Goal: Task Accomplishment & Management: Manage account settings

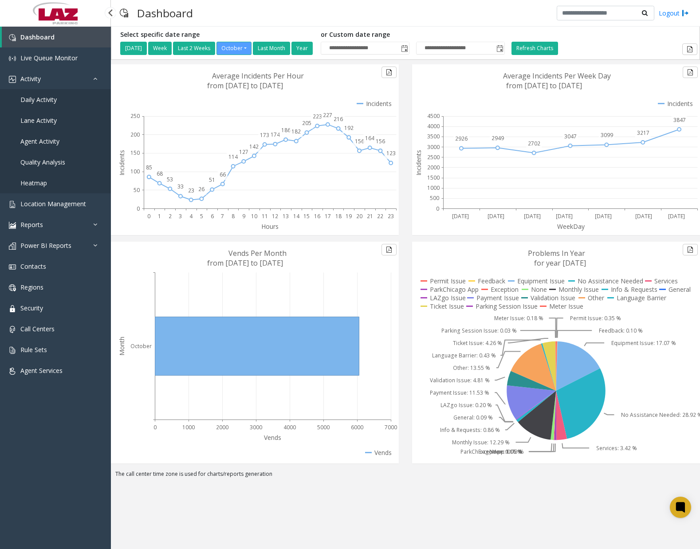
click at [49, 97] on span "Daily Activity" at bounding box center [38, 99] width 36 height 8
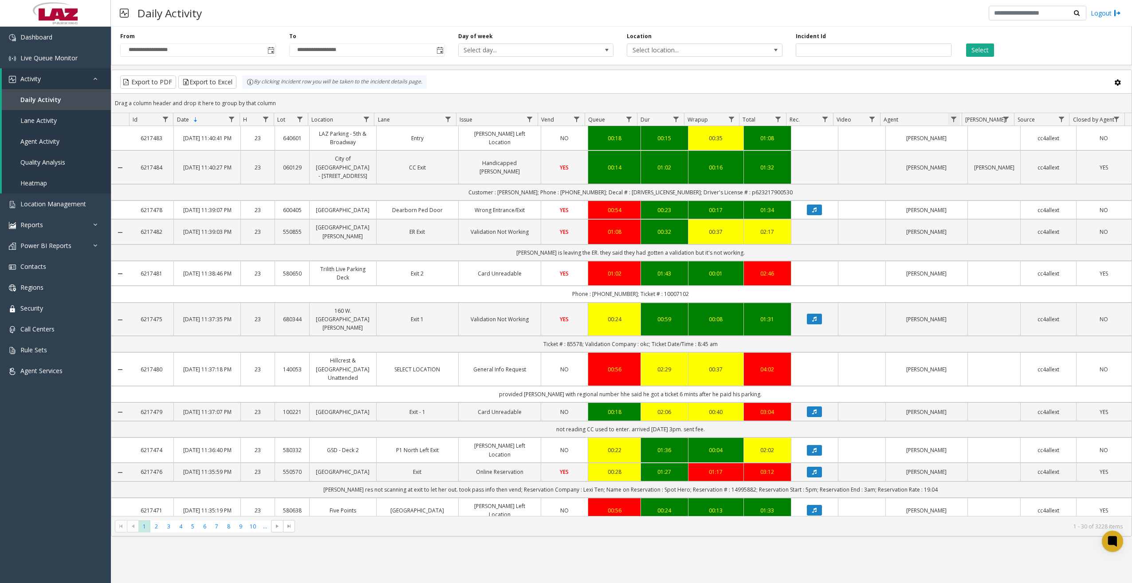
click at [700, 117] on span "Data table" at bounding box center [953, 119] width 7 height 7
click at [700, 158] on input "Agent Filter" at bounding box center [992, 157] width 75 height 15
type input "******"
click at [700, 238] on button "Filter" at bounding box center [1011, 240] width 36 height 20
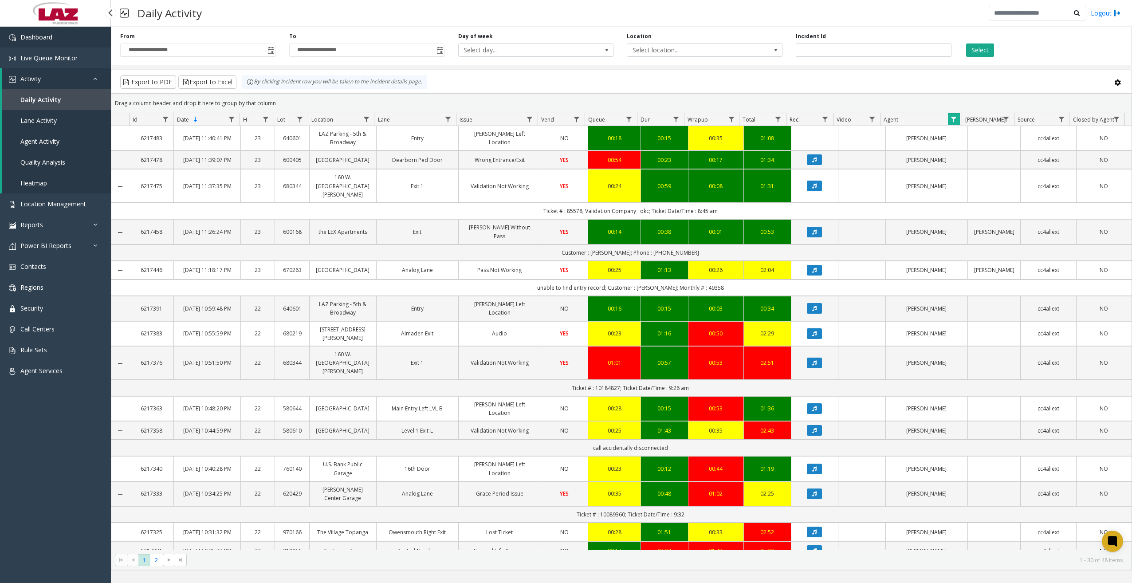
click at [63, 34] on link "Dashboard" at bounding box center [55, 37] width 111 height 21
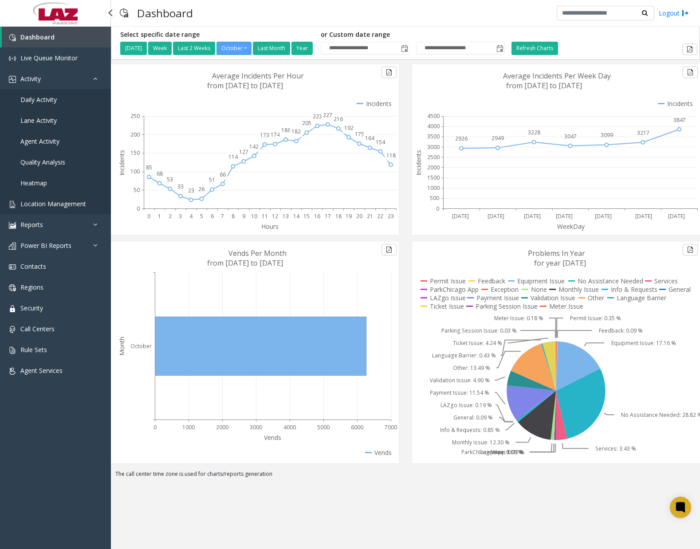
click at [71, 209] on link "Location Management" at bounding box center [55, 203] width 111 height 21
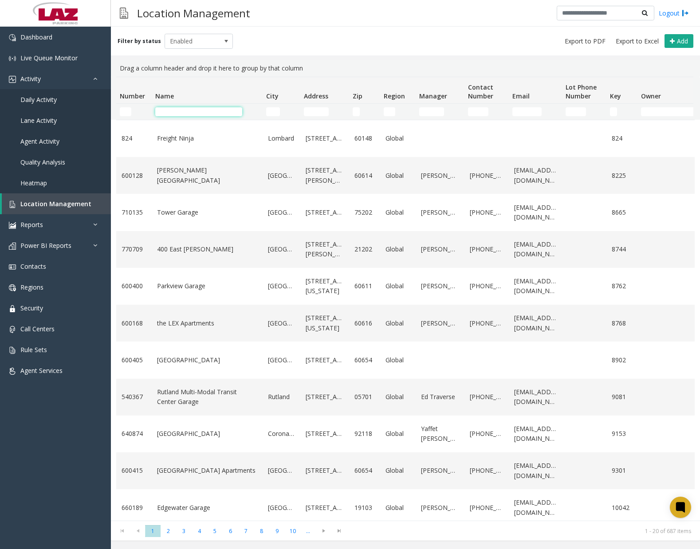
click at [202, 109] on input "Name Filter" at bounding box center [198, 111] width 87 height 9
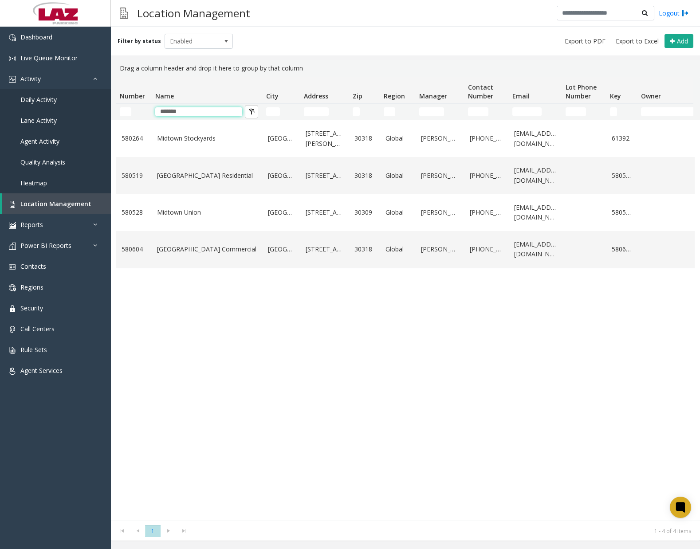
type input "*******"
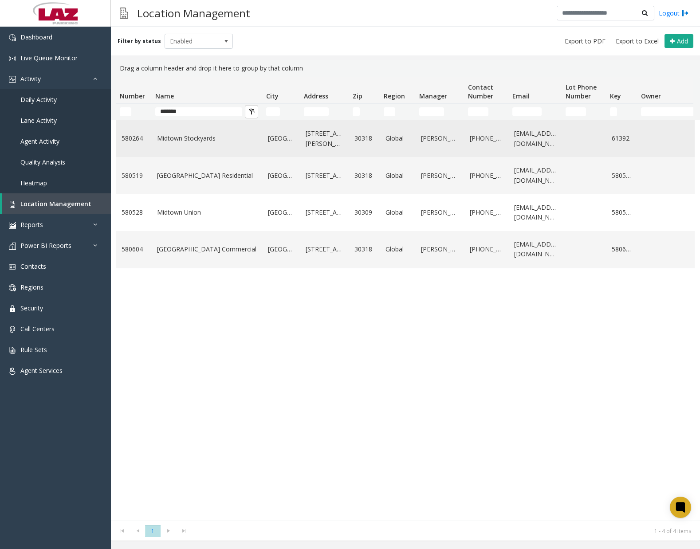
click at [181, 137] on link "Midtown Stockyards" at bounding box center [207, 139] width 100 height 10
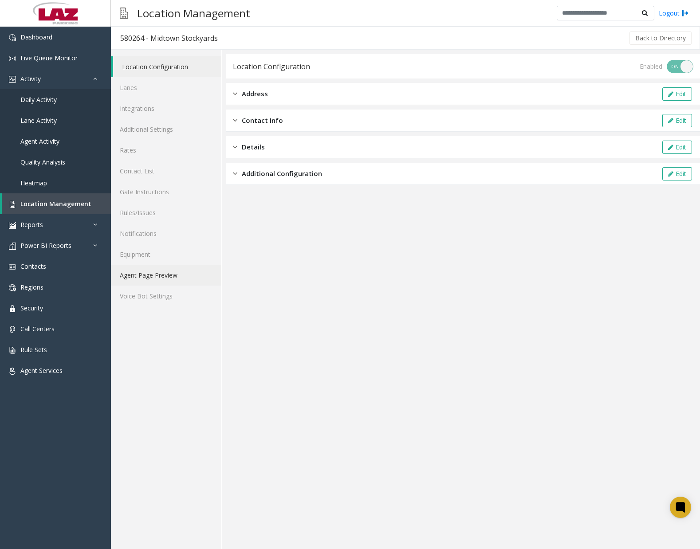
click at [160, 277] on link "Agent Page Preview" at bounding box center [166, 275] width 110 height 21
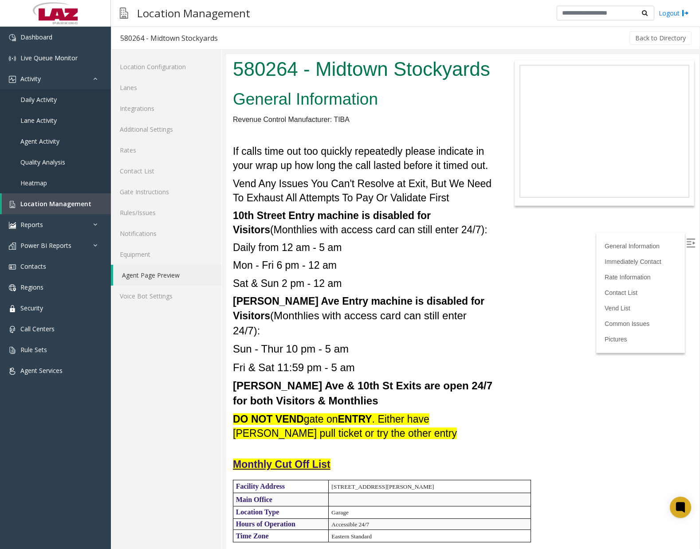
click at [299, 465] on u "Monthly Cut Off List" at bounding box center [282, 465] width 98 height 12
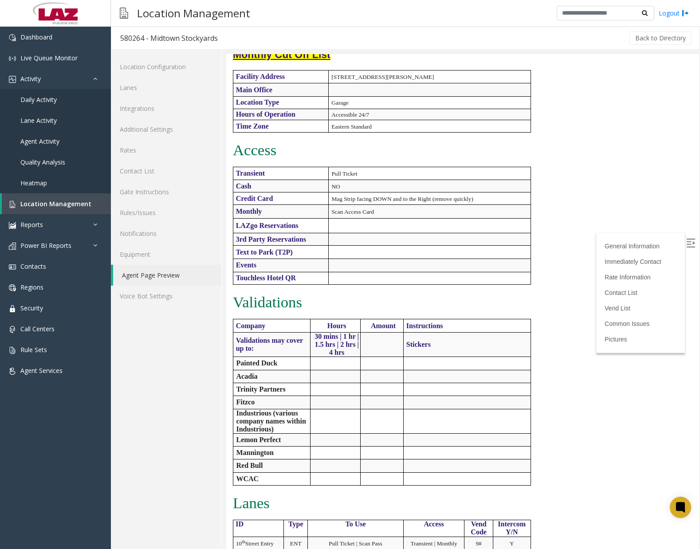
scroll to position [399, 0]
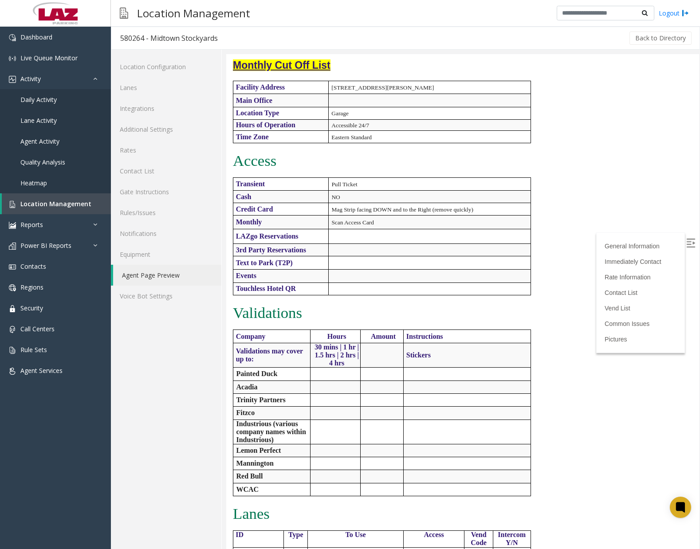
click at [419, 248] on td at bounding box center [430, 250] width 202 height 12
click at [157, 130] on link "Additional Settings" at bounding box center [166, 129] width 110 height 21
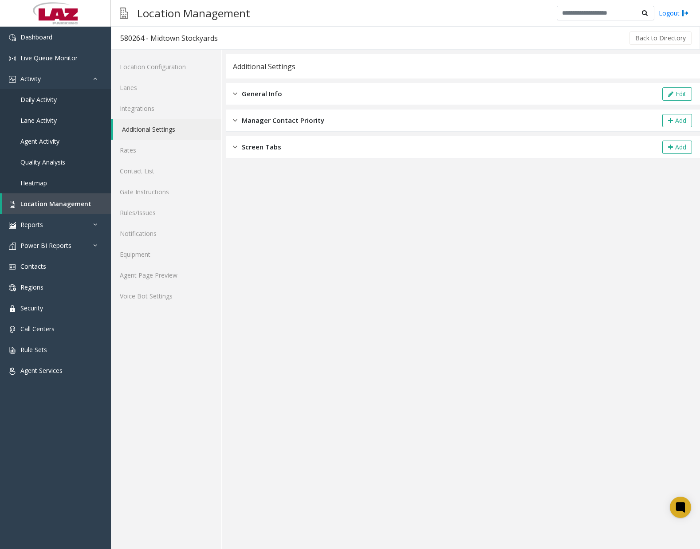
click at [276, 95] on span "General Info" at bounding box center [262, 94] width 40 height 10
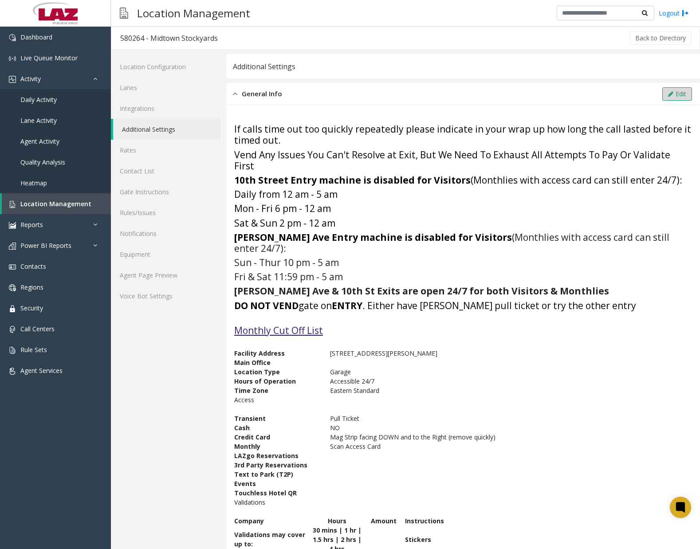
click at [679, 97] on button "Edit" at bounding box center [677, 93] width 30 height 13
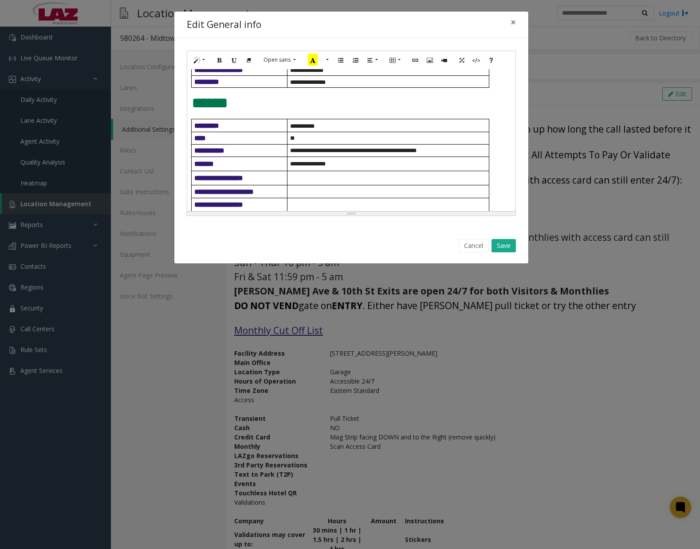
scroll to position [311, 0]
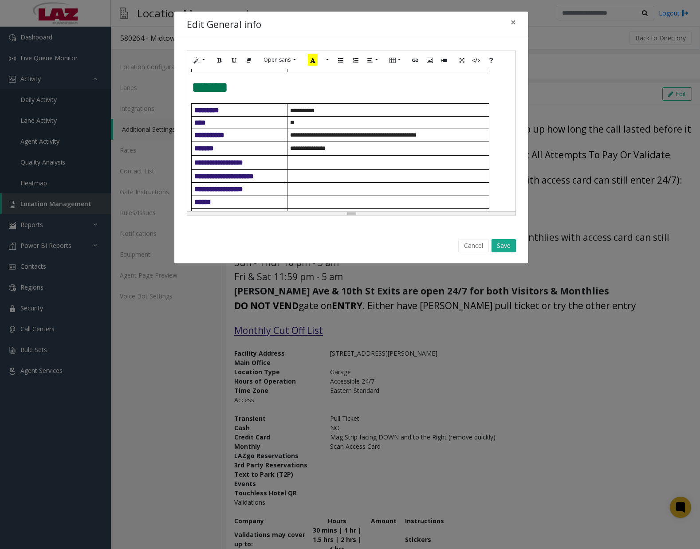
click at [442, 138] on p "**********" at bounding box center [389, 135] width 199 height 7
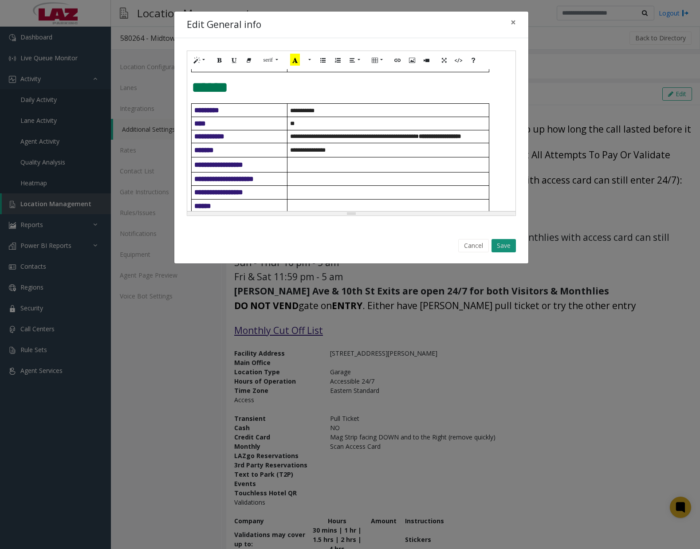
click at [507, 245] on button "Save" at bounding box center [504, 245] width 24 height 13
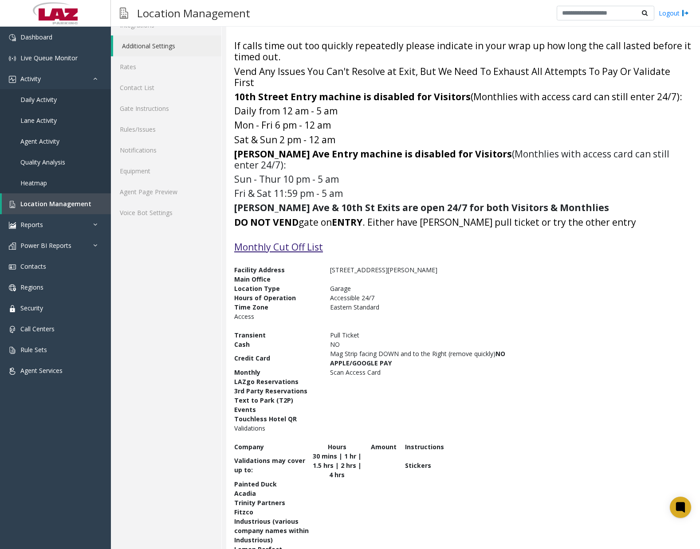
scroll to position [89, 0]
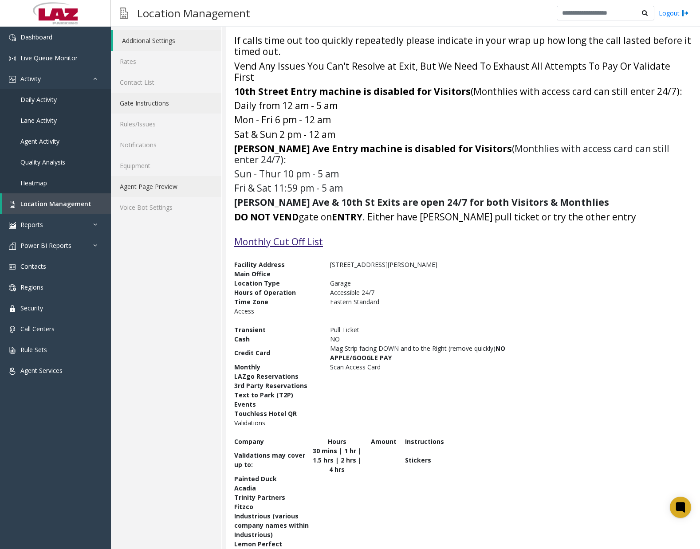
click at [162, 188] on link "Agent Page Preview" at bounding box center [166, 186] width 110 height 21
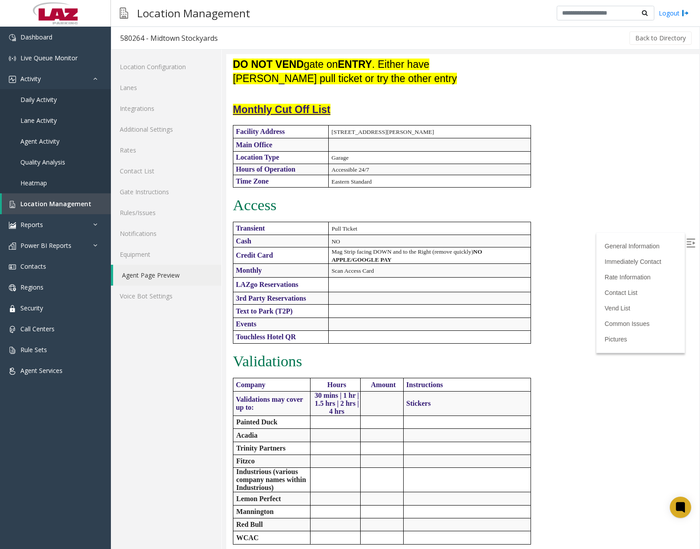
scroll to position [399, 0]
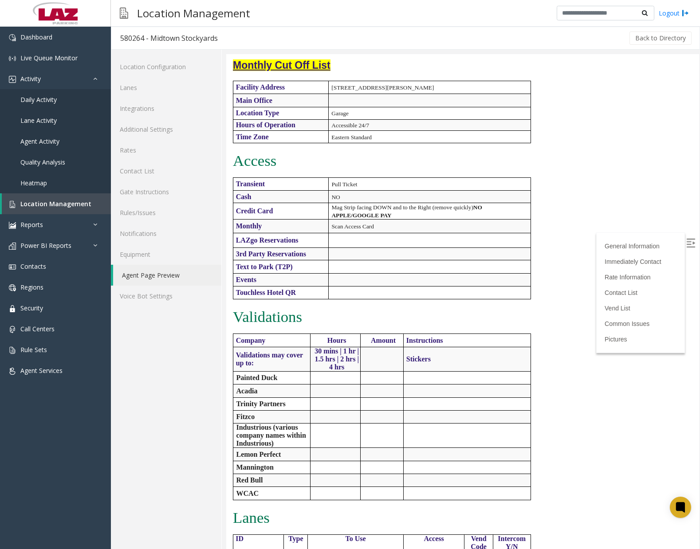
click at [340, 252] on td at bounding box center [430, 254] width 202 height 12
click at [154, 132] on link "Additional Settings" at bounding box center [166, 129] width 110 height 21
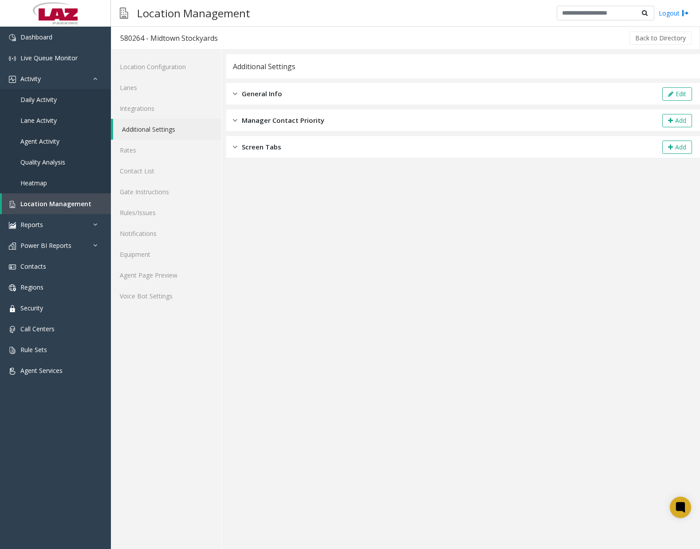
click at [266, 91] on span "General Info" at bounding box center [262, 94] width 40 height 10
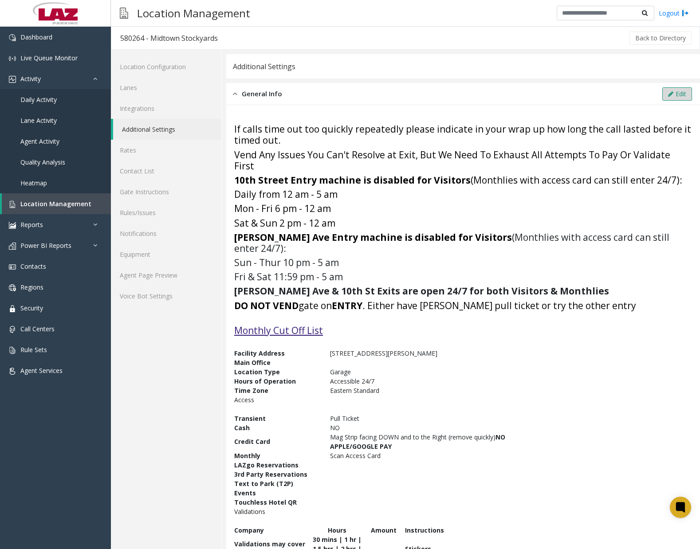
click at [662, 96] on button "Edit" at bounding box center [677, 93] width 30 height 13
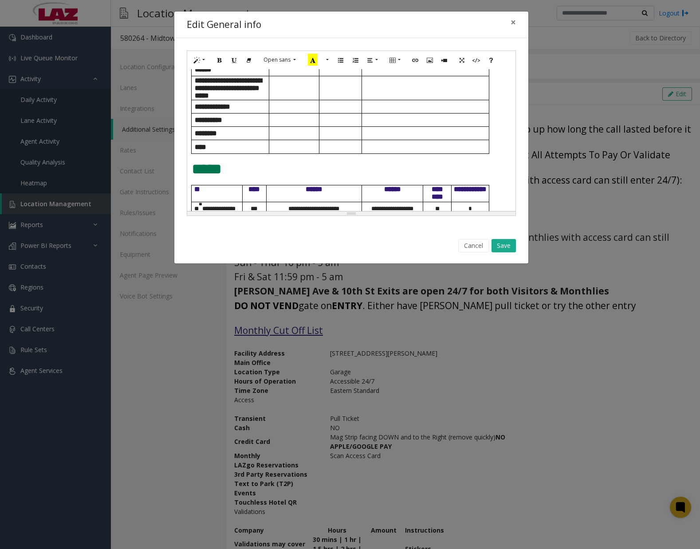
scroll to position [659, 0]
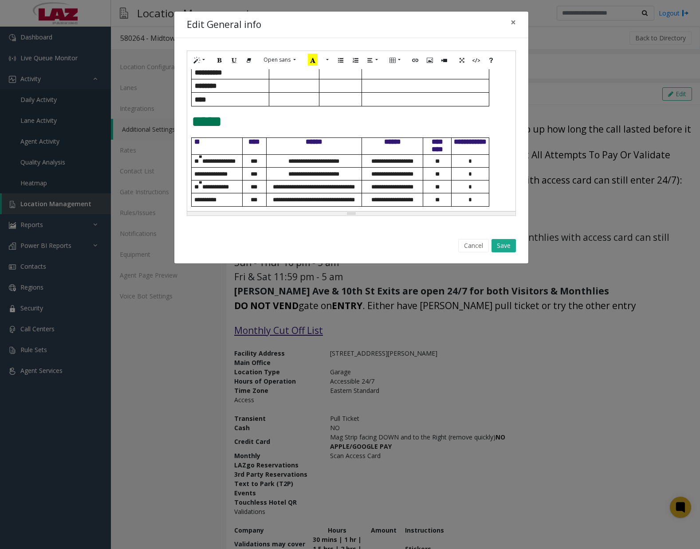
click at [491, 102] on div "**********" at bounding box center [351, 140] width 328 height 142
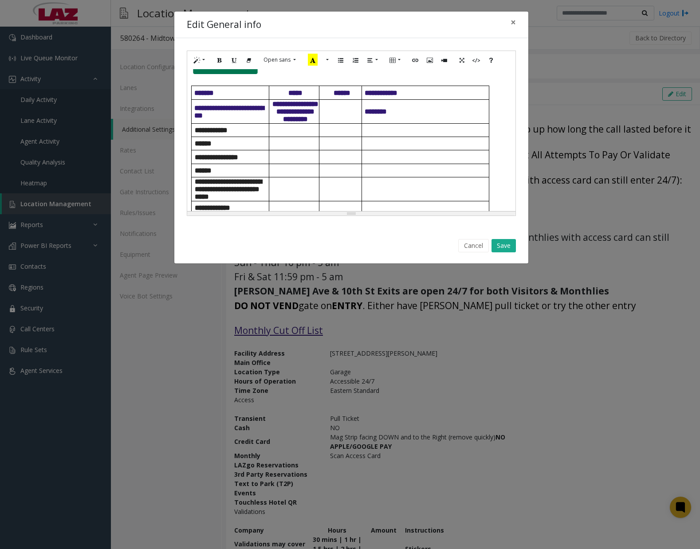
scroll to position [482, 0]
click at [189, 113] on div "**********" at bounding box center [351, 140] width 328 height 142
click at [192, 86] on p at bounding box center [351, 83] width 319 height 8
click at [192, 100] on td "*******" at bounding box center [230, 94] width 77 height 14
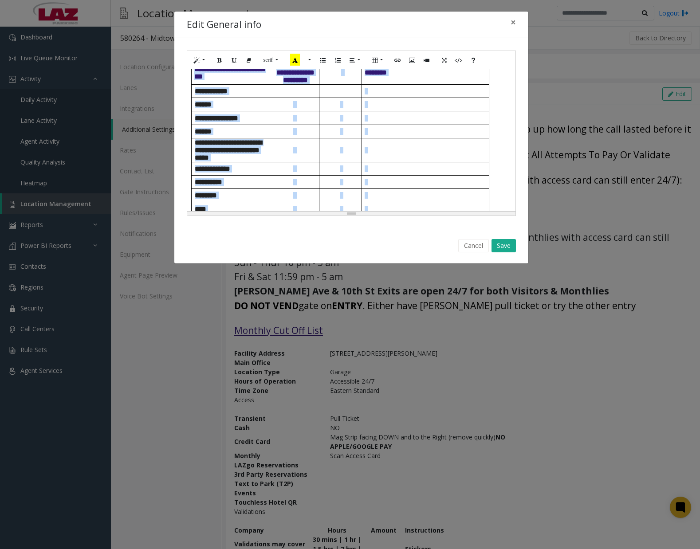
scroll to position [660, 0]
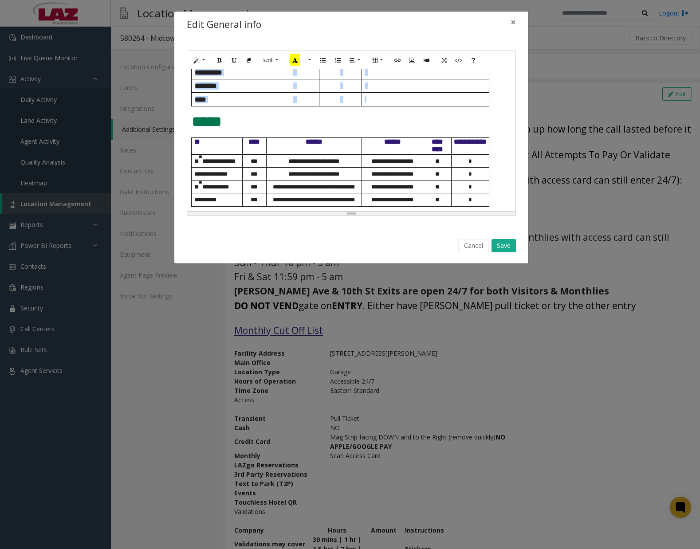
drag, startPoint x: 191, startPoint y: 115, endPoint x: 392, endPoint y: 99, distance: 202.0
click at [392, 99] on div "**********" at bounding box center [351, 140] width 328 height 142
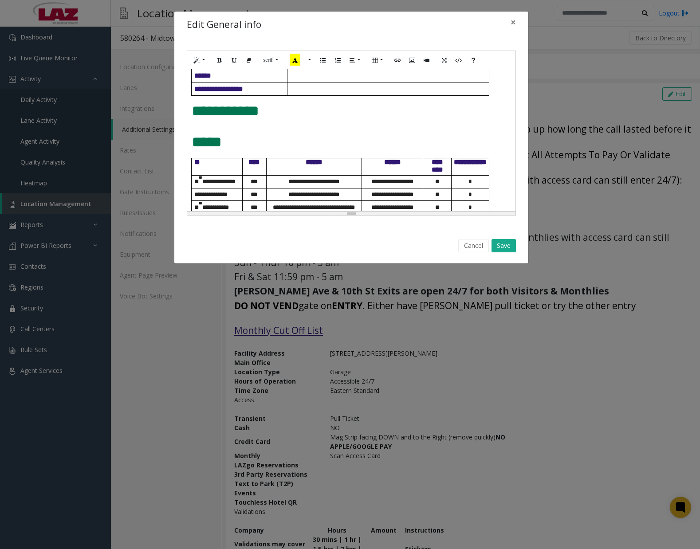
scroll to position [446, 0]
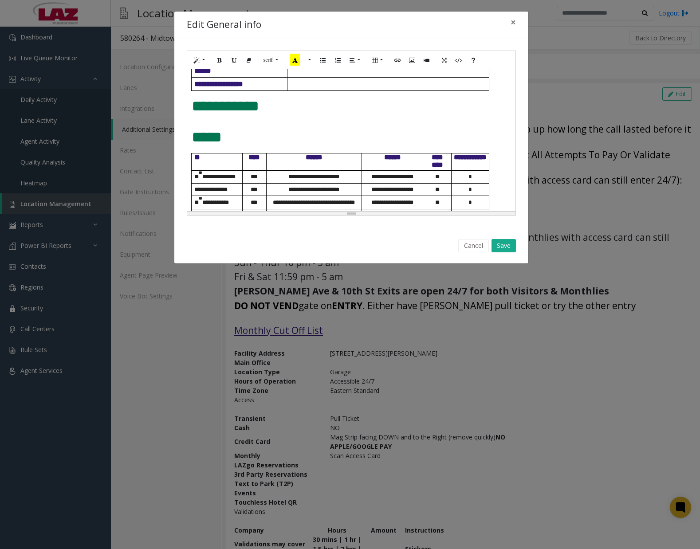
click at [201, 122] on p at bounding box center [351, 118] width 319 height 8
click at [195, 122] on p at bounding box center [351, 118] width 319 height 8
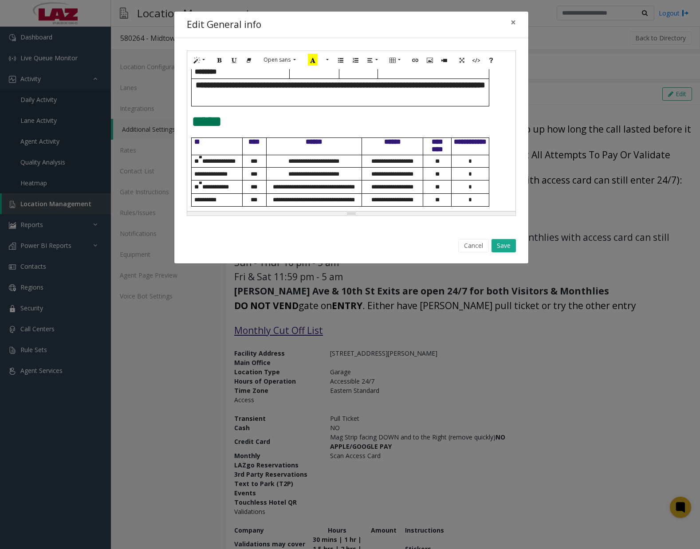
scroll to position [705, 0]
click at [499, 242] on button "Save" at bounding box center [504, 245] width 24 height 13
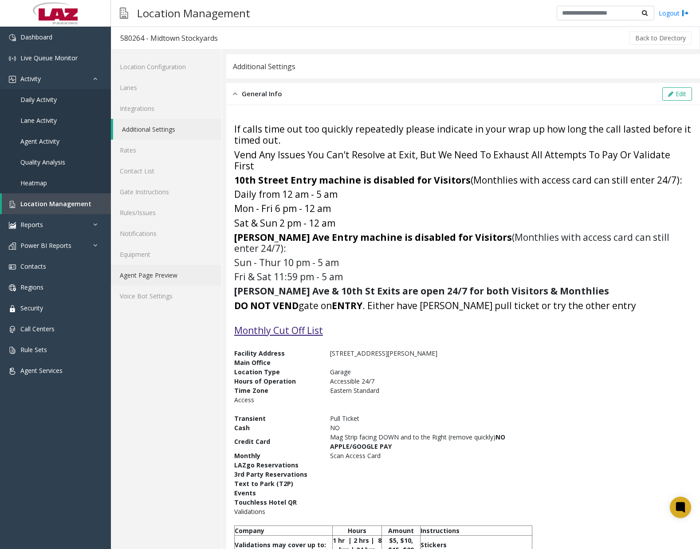
click at [159, 271] on link "Agent Page Preview" at bounding box center [166, 275] width 110 height 21
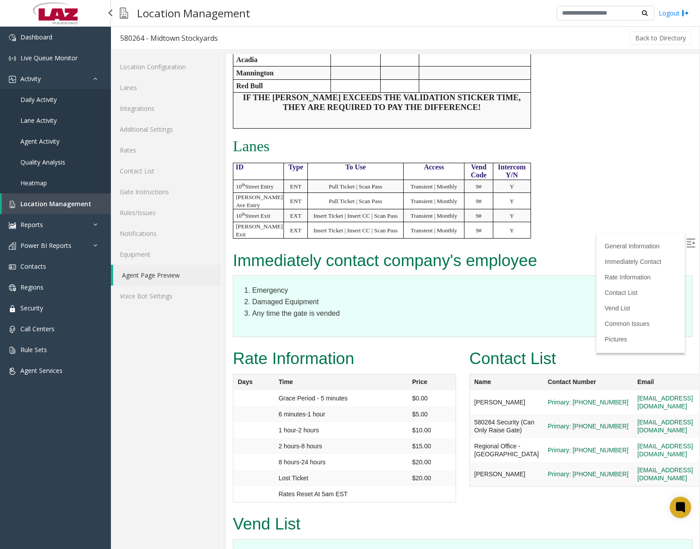
scroll to position [887, 0]
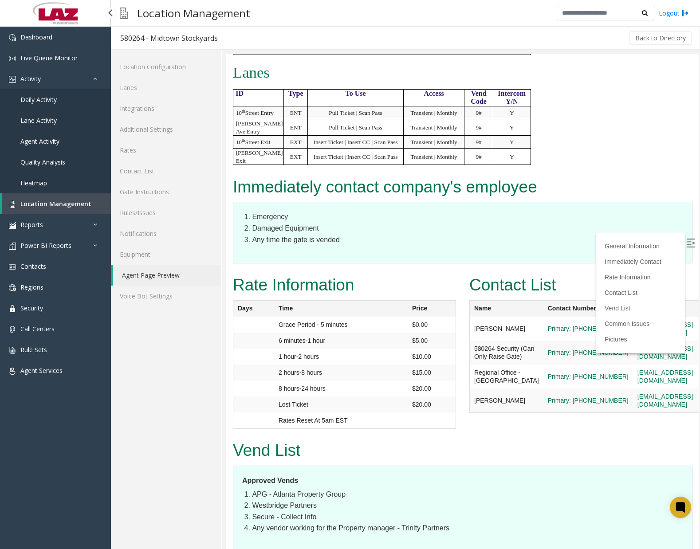
click at [540, 258] on div "Immediately contact company's employee Emergency Damaged Equipment Any time the…" at bounding box center [462, 223] width 473 height 98
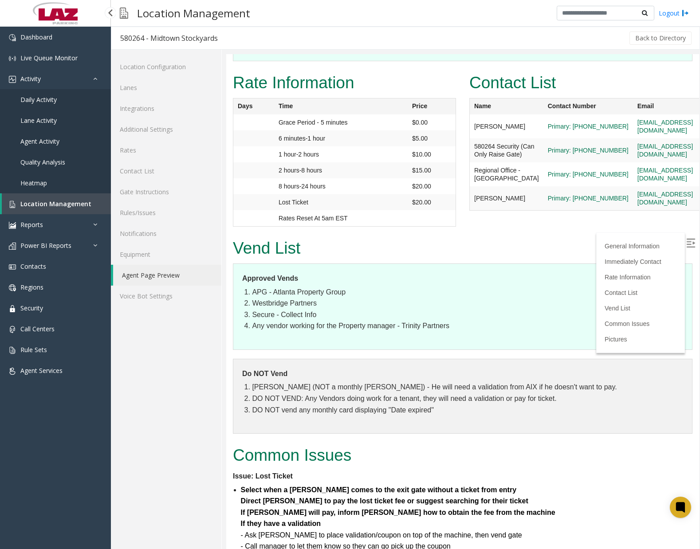
scroll to position [1109, 0]
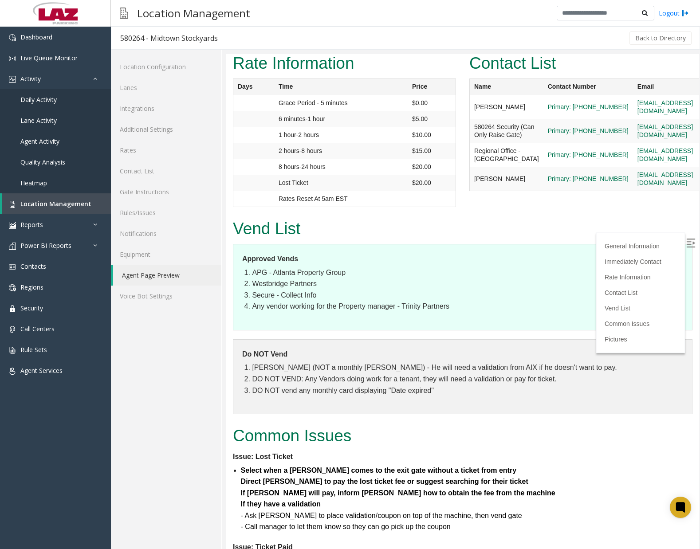
click at [355, 175] on td "Lost Ticket" at bounding box center [341, 183] width 134 height 16
click at [33, 263] on span "Contacts" at bounding box center [33, 266] width 26 height 8
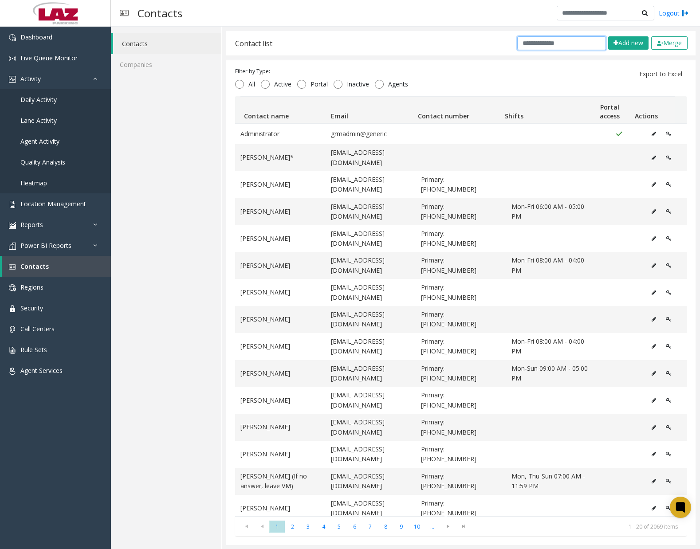
click at [548, 47] on input "text" at bounding box center [561, 43] width 89 height 14
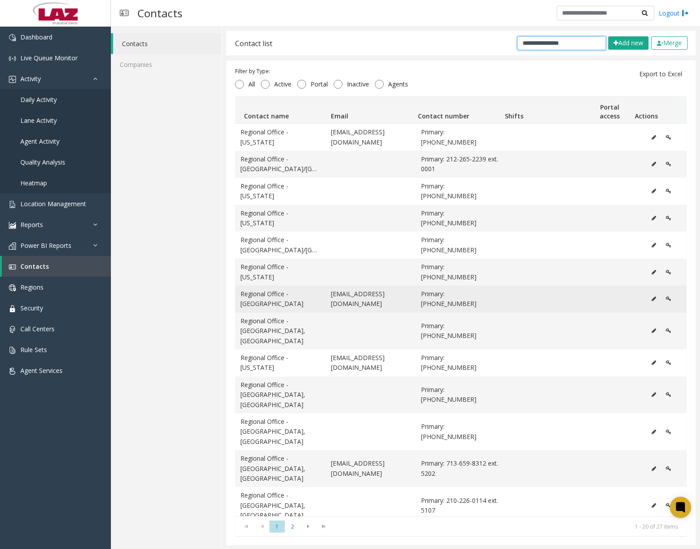
type input "**********"
click at [652, 297] on icon "Data table" at bounding box center [654, 298] width 4 height 5
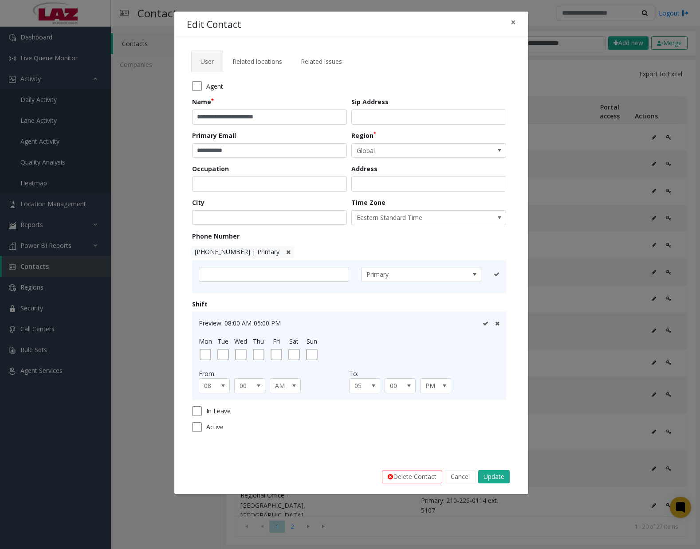
click at [286, 252] on icon at bounding box center [288, 252] width 4 height 6
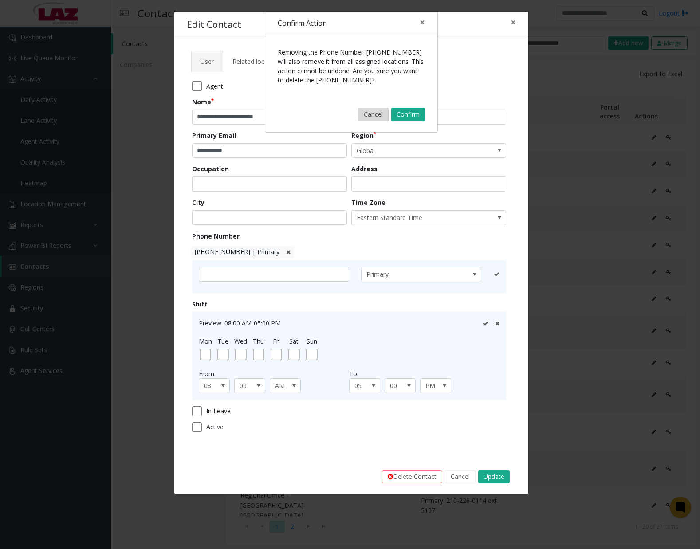
click at [379, 115] on button "Cancel" at bounding box center [373, 114] width 31 height 13
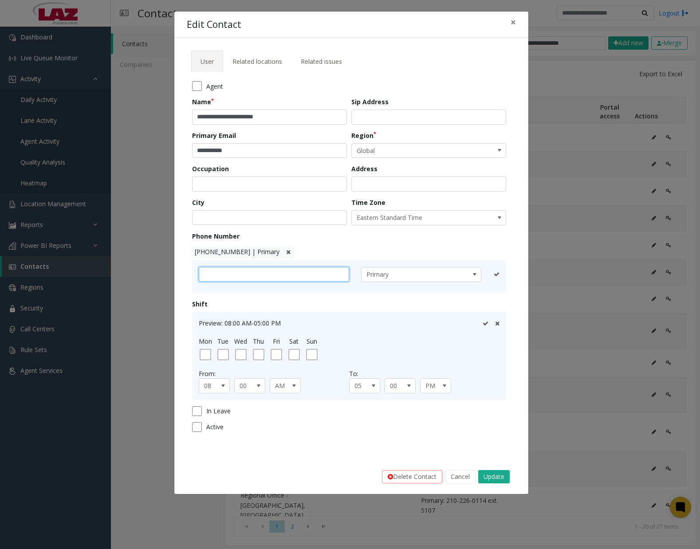
click at [287, 276] on input "text" at bounding box center [274, 274] width 150 height 15
click at [274, 276] on input "text" at bounding box center [274, 274] width 150 height 15
click at [262, 276] on input "********" at bounding box center [274, 274] width 150 height 15
type input "**********"
click at [486, 274] on icon at bounding box center [486, 275] width 6 height 6
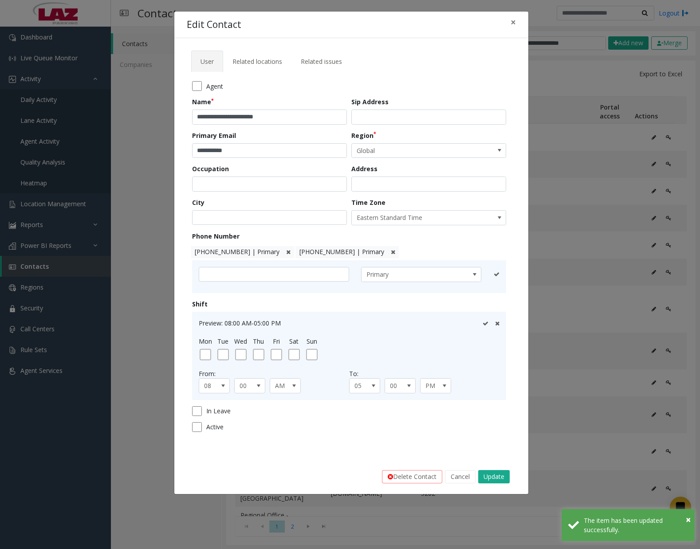
click at [286, 251] on icon at bounding box center [288, 252] width 4 height 6
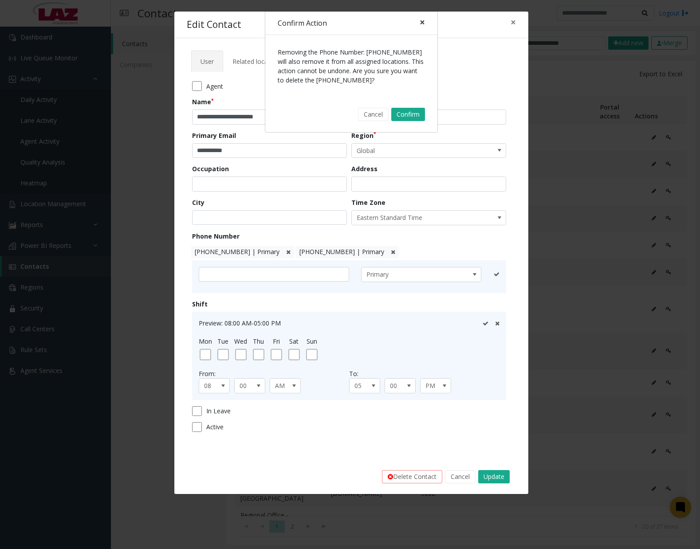
click at [422, 20] on span "×" at bounding box center [422, 22] width 5 height 12
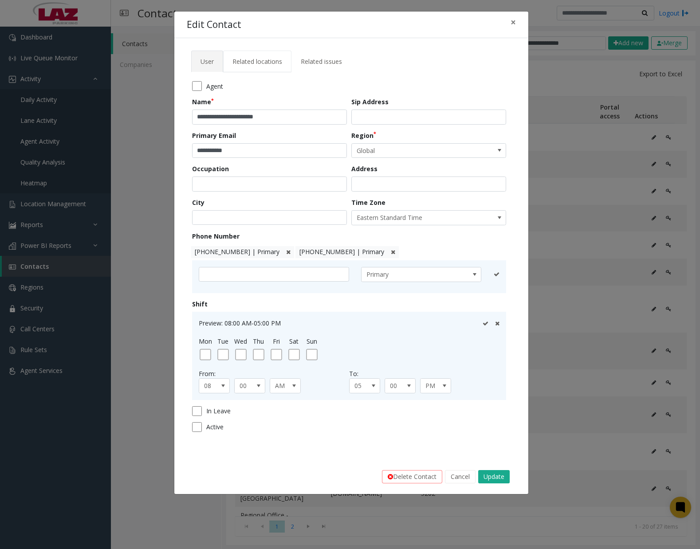
click at [273, 60] on span "Related locations" at bounding box center [257, 61] width 50 height 8
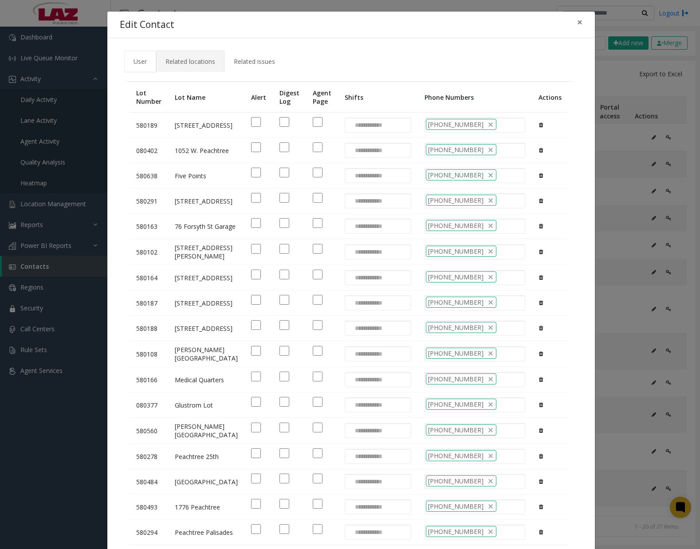
click at [143, 64] on span "User" at bounding box center [140, 61] width 13 height 8
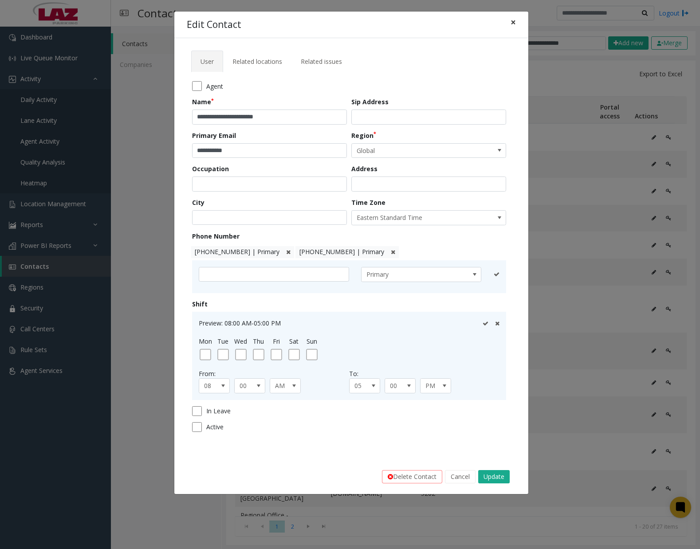
click at [512, 22] on span "×" at bounding box center [513, 22] width 5 height 12
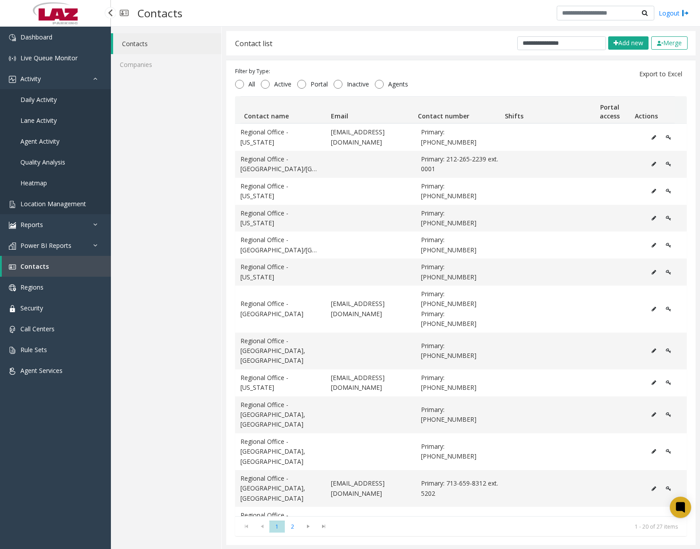
click at [68, 205] on span "Location Management" at bounding box center [53, 204] width 66 height 8
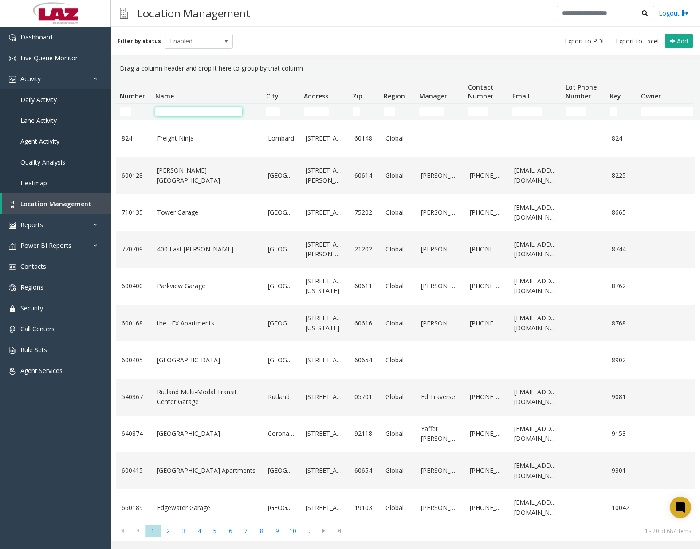
click at [218, 112] on input "Name Filter" at bounding box center [198, 111] width 87 height 9
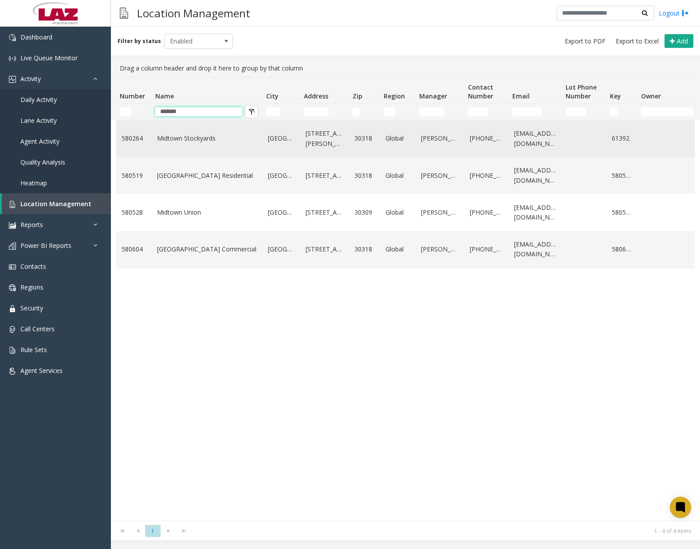
type input "*******"
click at [185, 138] on link "Midtown Stockyards" at bounding box center [207, 139] width 100 height 10
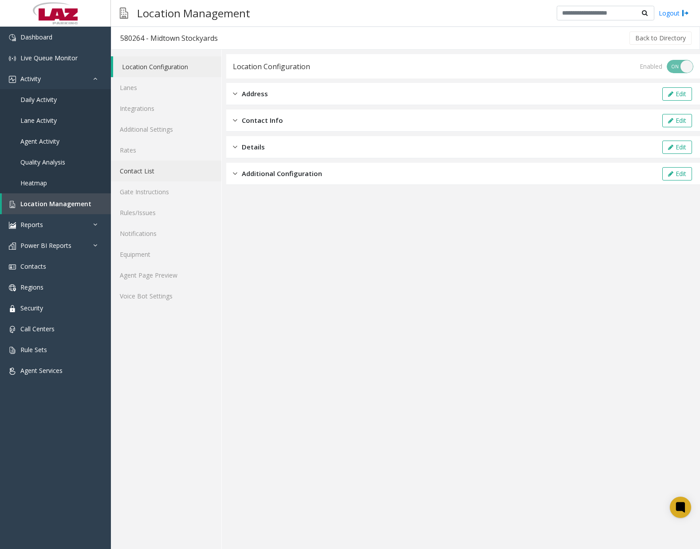
click at [150, 170] on link "Contact List" at bounding box center [166, 171] width 110 height 21
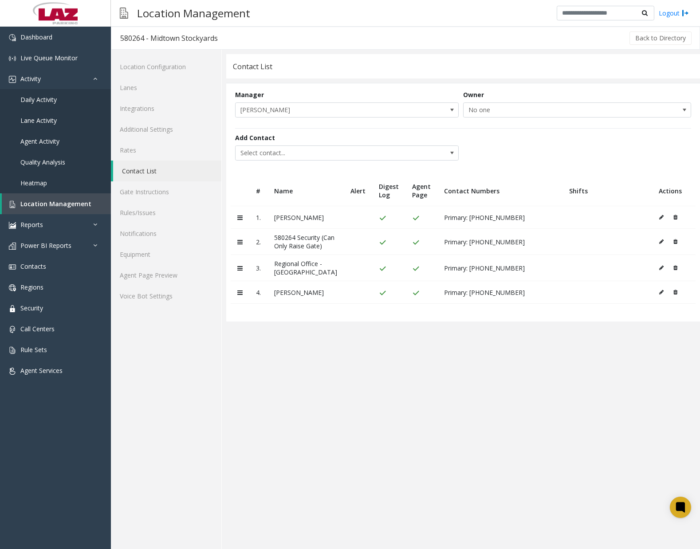
click at [659, 271] on icon at bounding box center [661, 267] width 4 height 5
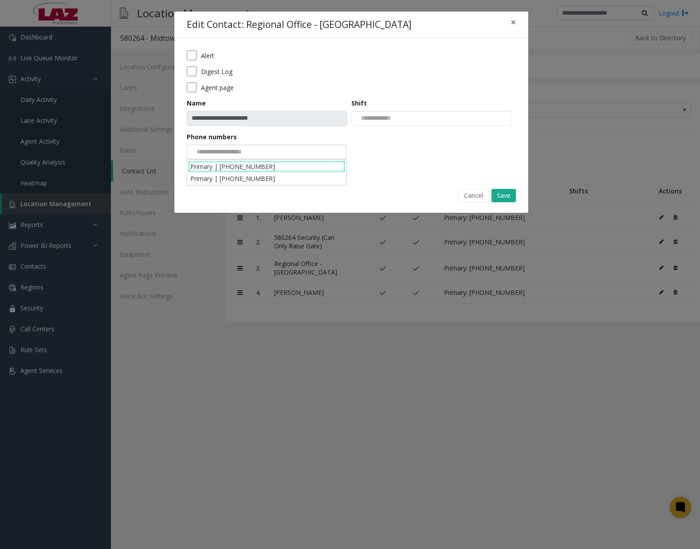
click at [265, 152] on div at bounding box center [267, 152] width 160 height 15
click at [261, 178] on li "Primary | [PHONE_NUMBER]" at bounding box center [267, 179] width 158 height 12
click at [501, 193] on button "Save" at bounding box center [504, 195] width 24 height 13
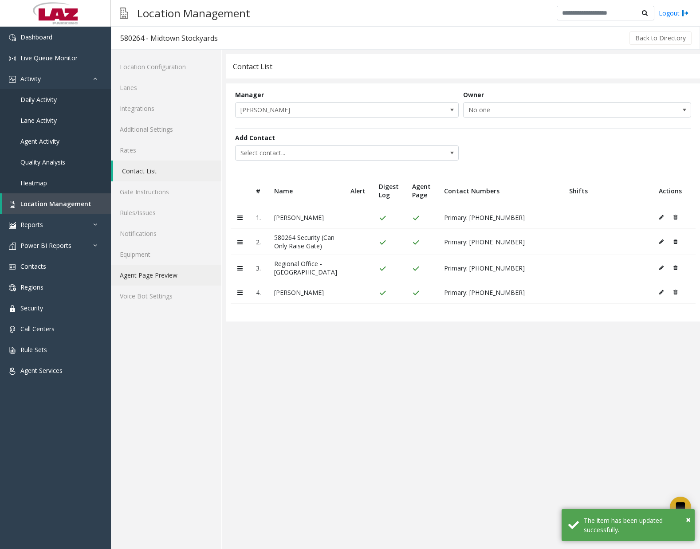
click at [151, 275] on link "Agent Page Preview" at bounding box center [166, 275] width 110 height 21
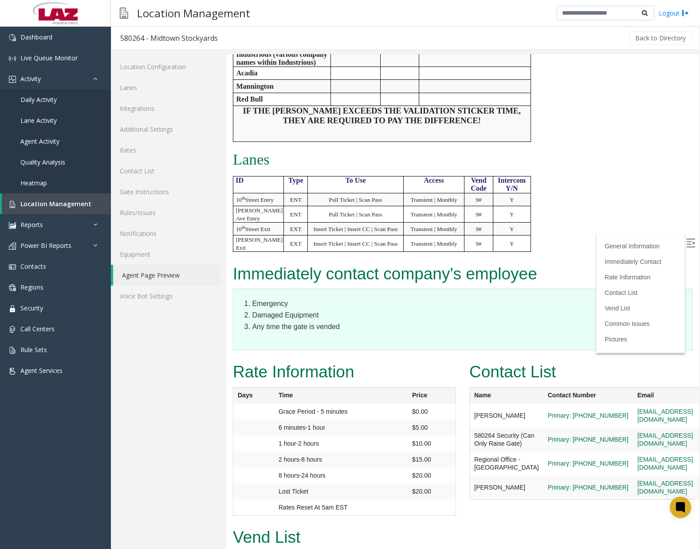
scroll to position [799, 0]
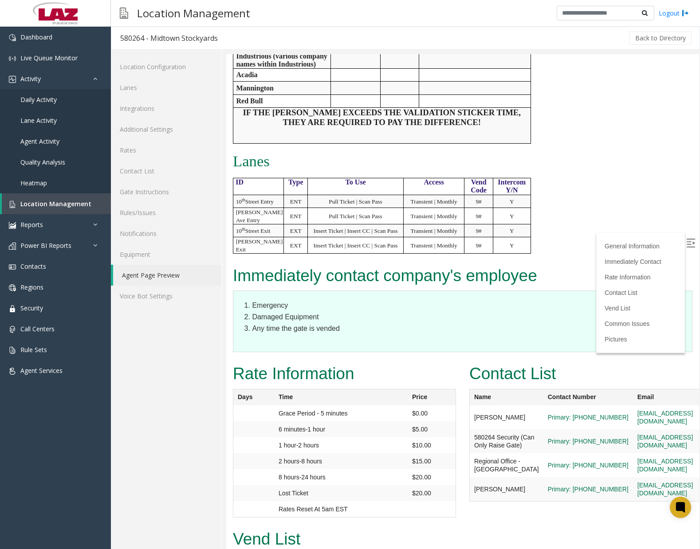
click at [438, 352] on div "Immediately contact company's employee Emergency Damaged Equipment Any time the…" at bounding box center [462, 312] width 473 height 98
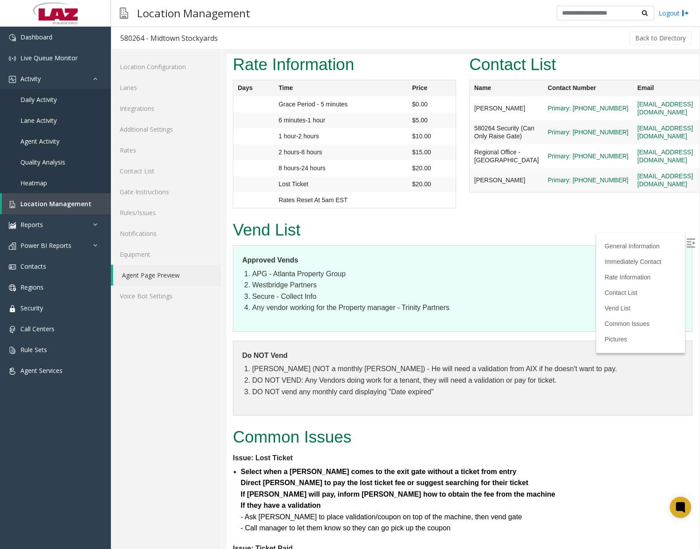
scroll to position [1109, 0]
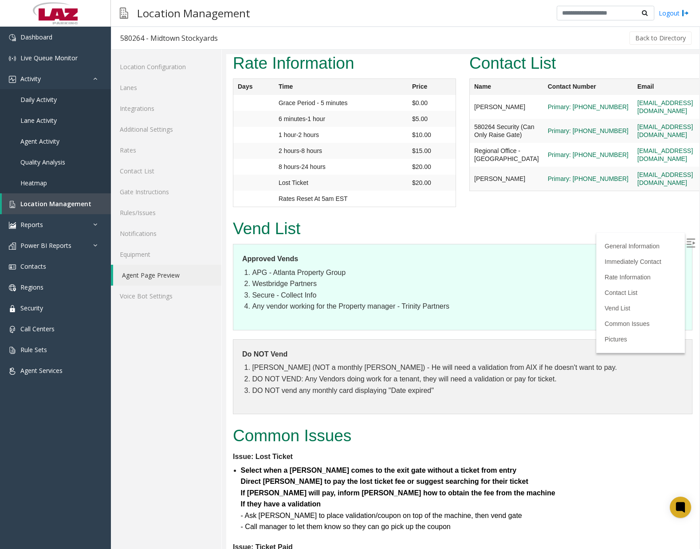
click at [367, 251] on dl "Approved Vends APG - Atlanta Property Group Westbridge Partners Secure - Collec…" at bounding box center [463, 287] width 460 height 87
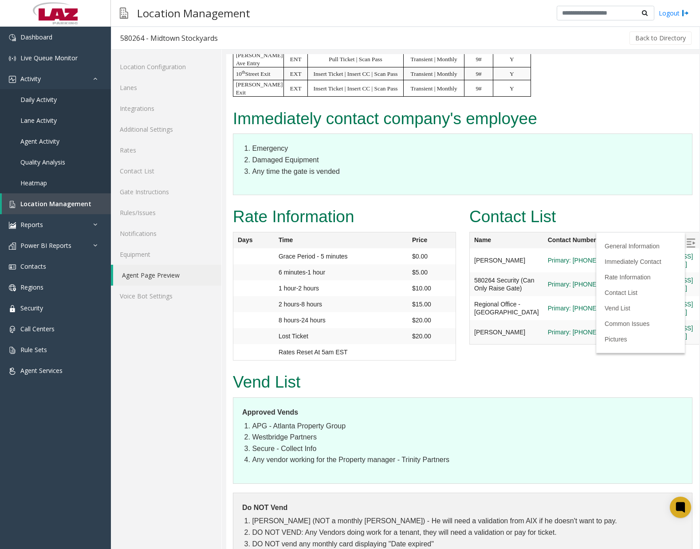
scroll to position [754, 0]
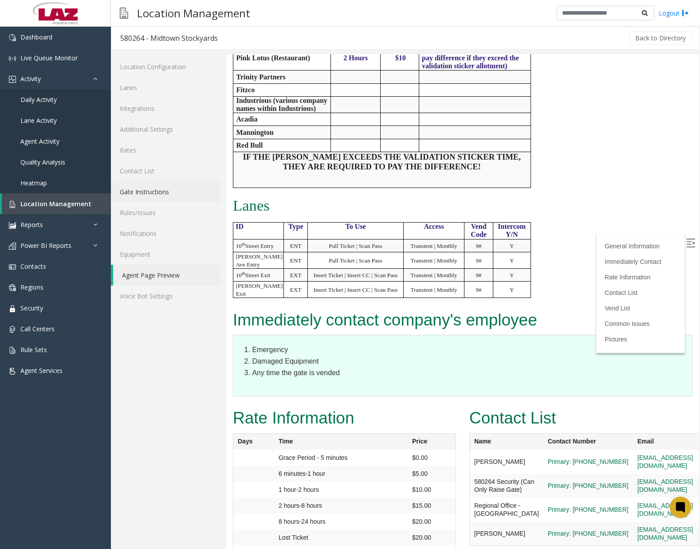
click at [163, 193] on link "Gate Instructions" at bounding box center [166, 191] width 110 height 21
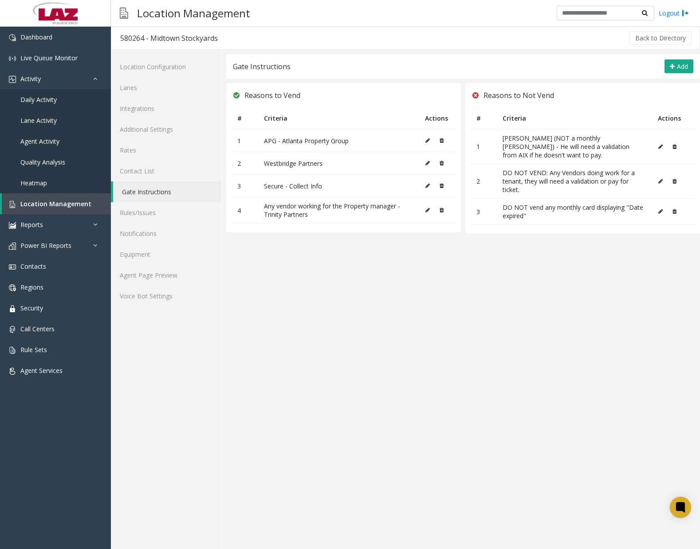
click at [430, 143] on icon at bounding box center [427, 140] width 4 height 5
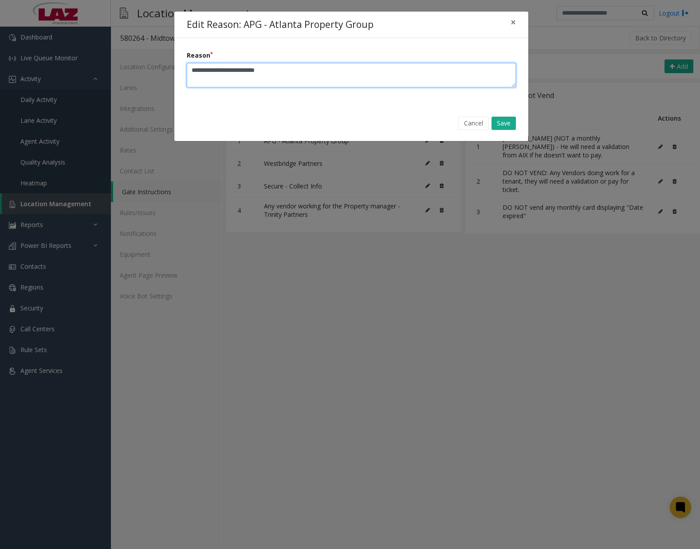
click at [295, 77] on textarea "Reason" at bounding box center [351, 75] width 329 height 24
drag, startPoint x: 299, startPoint y: 72, endPoint x: 142, endPoint y: 68, distance: 157.6
click at [142, 69] on div "Edit Reason: APG - Atlanta Property Group × Reason Cancel Save" at bounding box center [350, 274] width 700 height 549
type textarea "**********"
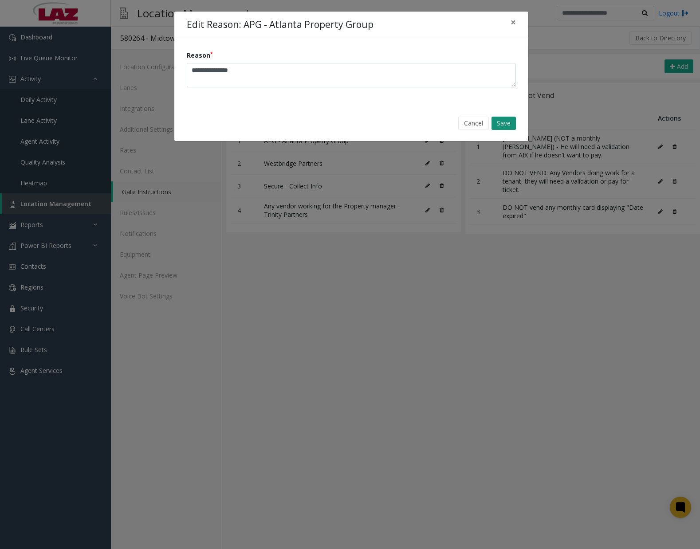
click at [500, 120] on button "Save" at bounding box center [504, 123] width 24 height 13
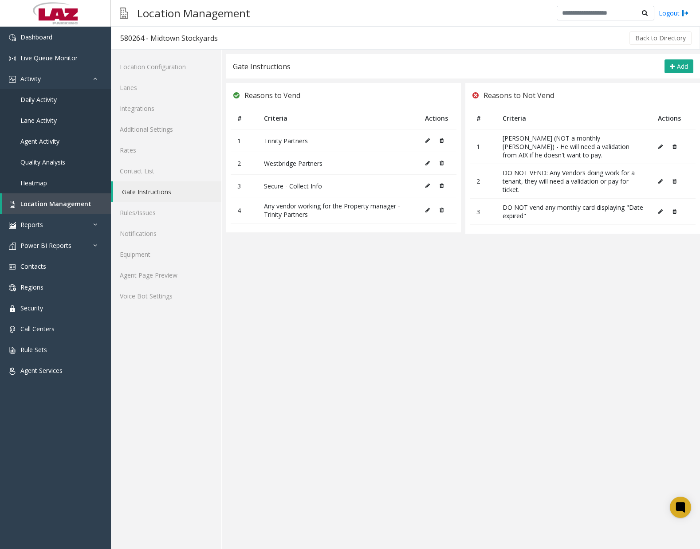
click at [423, 331] on app-gate-instructions "Gate Instructions Add Reasons to Vend # Criteria Actions 1 Trinity Partners 2 W…" at bounding box center [463, 301] width 474 height 495
click at [157, 273] on link "Agent Page Preview" at bounding box center [166, 275] width 110 height 21
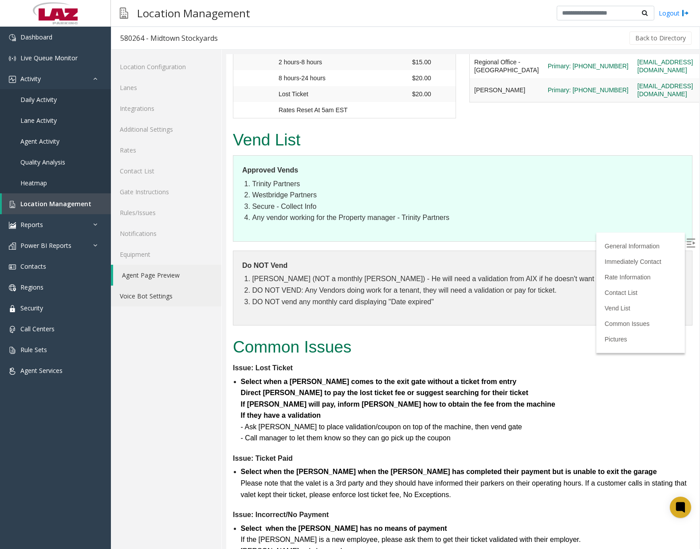
scroll to position [1331, 0]
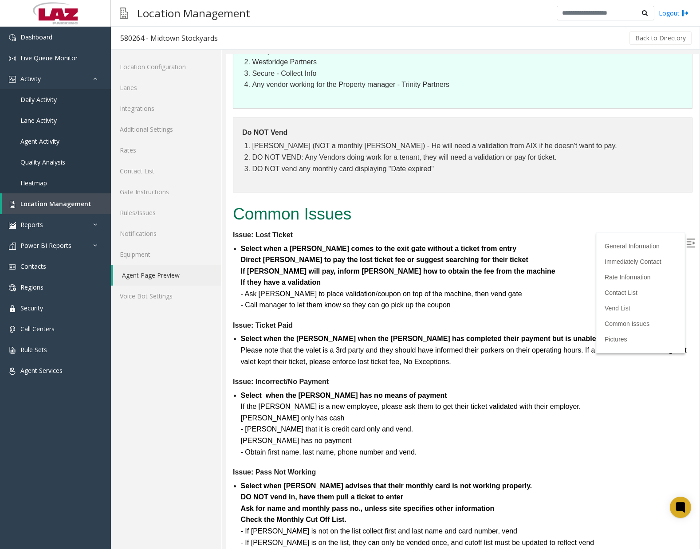
click at [553, 416] on div "[PERSON_NAME] only has cash" at bounding box center [467, 419] width 452 height 12
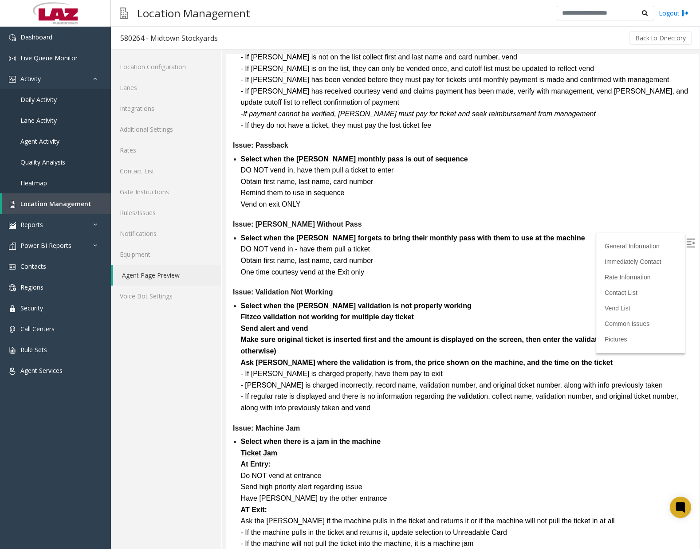
scroll to position [1819, 0]
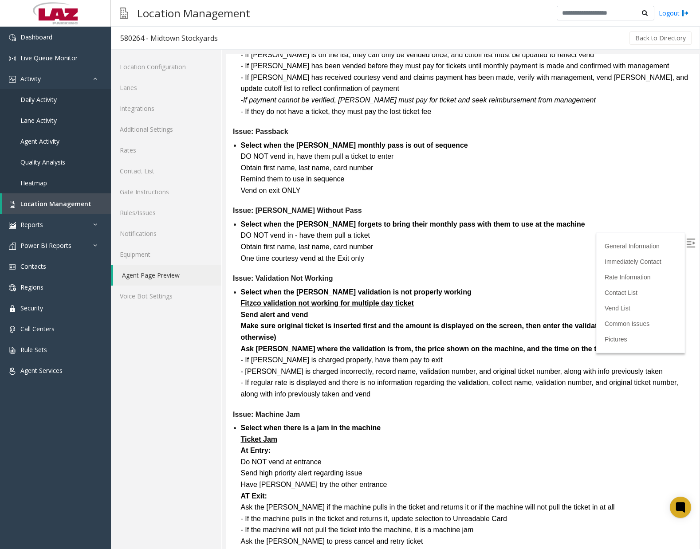
click at [549, 370] on font "- [PERSON_NAME] is charged incorrectly, record name, validation number, and ori…" at bounding box center [452, 372] width 422 height 8
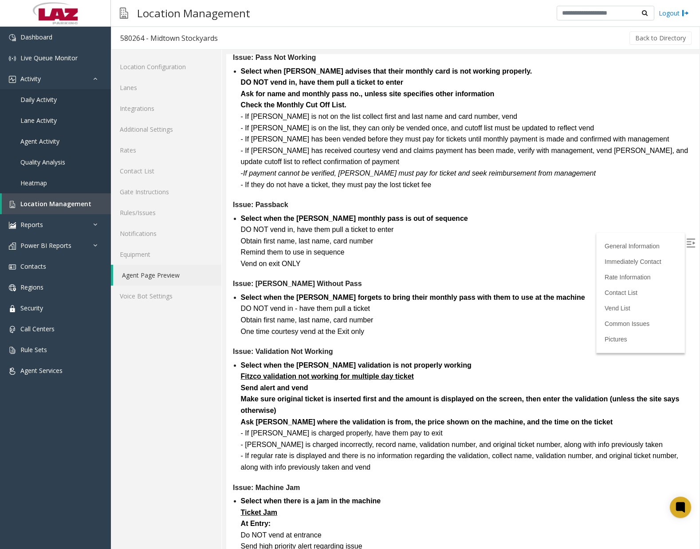
scroll to position [1730, 0]
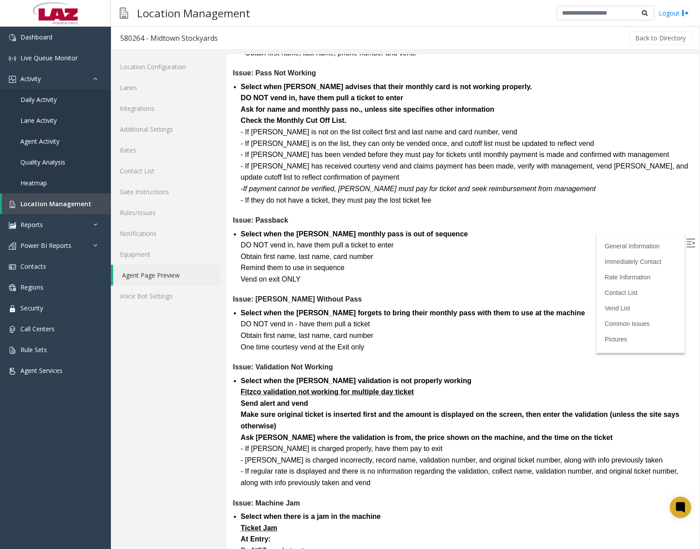
click at [486, 392] on div "Fitzco validation not working for multiple day ticket" at bounding box center [467, 392] width 452 height 12
click at [143, 213] on link "Rules/Issues" at bounding box center [166, 212] width 110 height 21
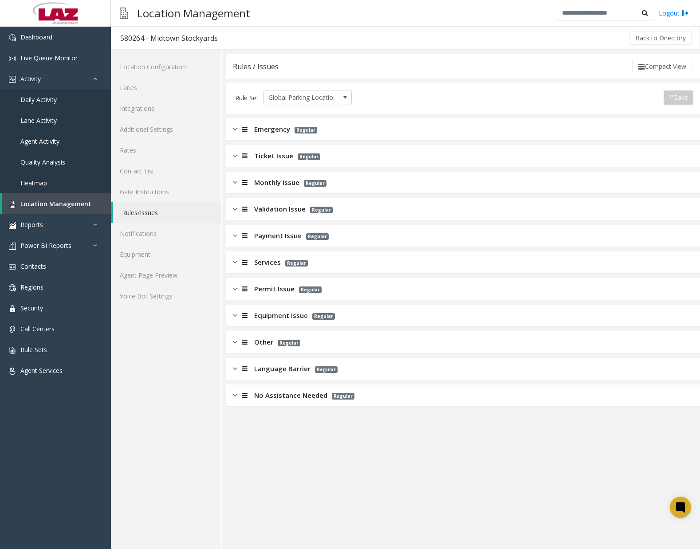
click at [236, 211] on img at bounding box center [235, 209] width 4 height 10
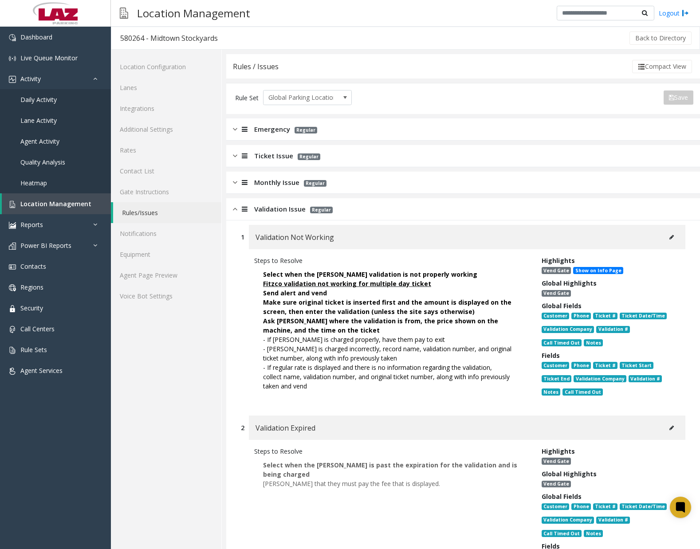
click at [670, 239] on icon at bounding box center [672, 237] width 4 height 5
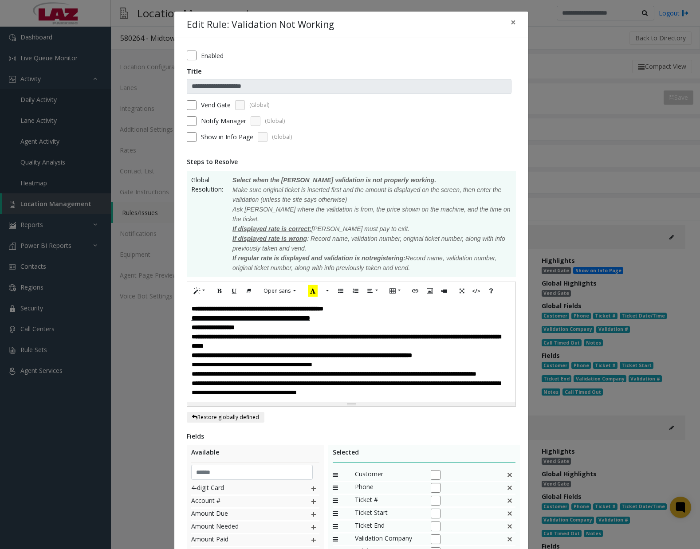
click at [255, 352] on font "**********" at bounding box center [302, 355] width 221 height 6
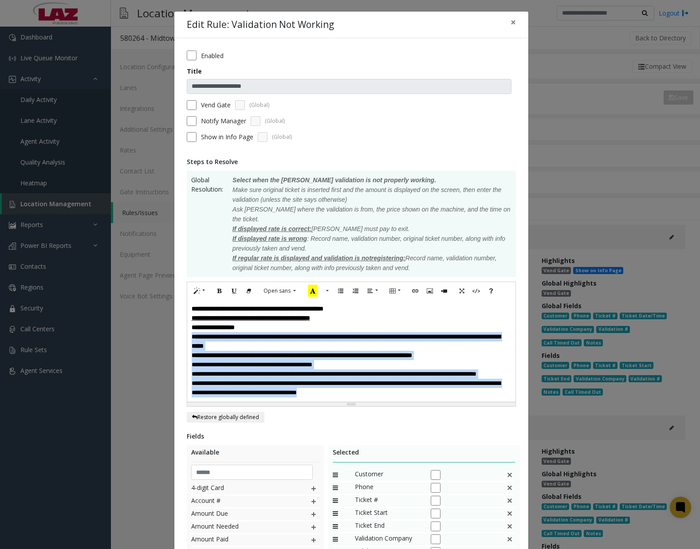
drag, startPoint x: 188, startPoint y: 327, endPoint x: 417, endPoint y: 390, distance: 237.6
click at [417, 390] on div "**********" at bounding box center [351, 351] width 328 height 102
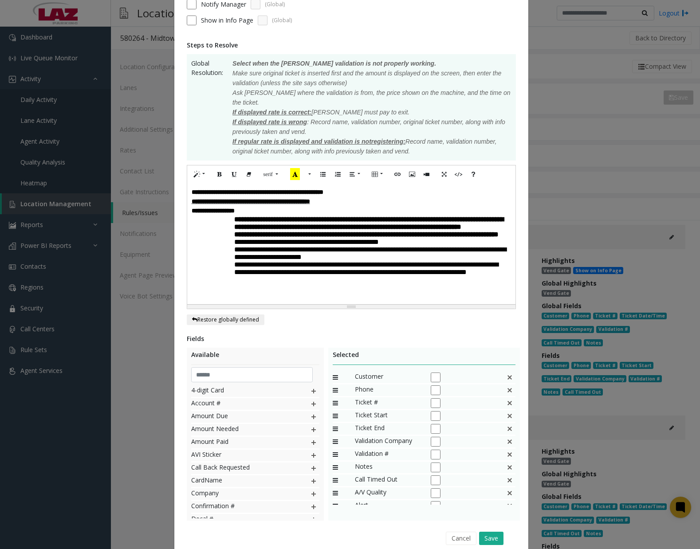
scroll to position [145, 0]
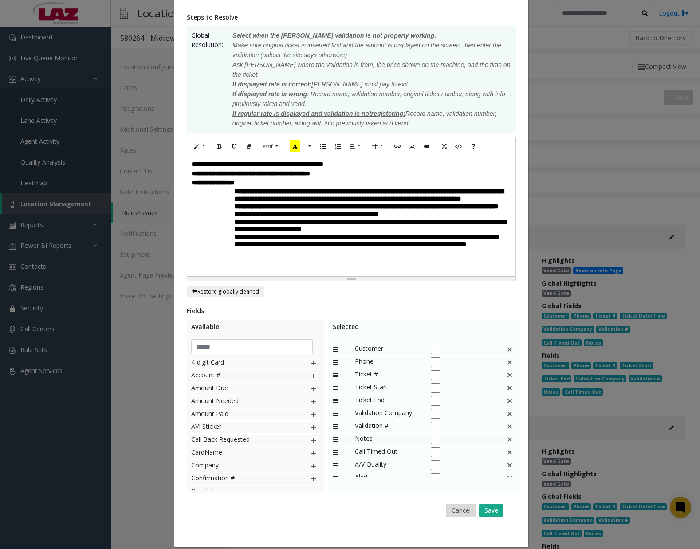
click at [457, 504] on button "Cancel" at bounding box center [461, 510] width 31 height 13
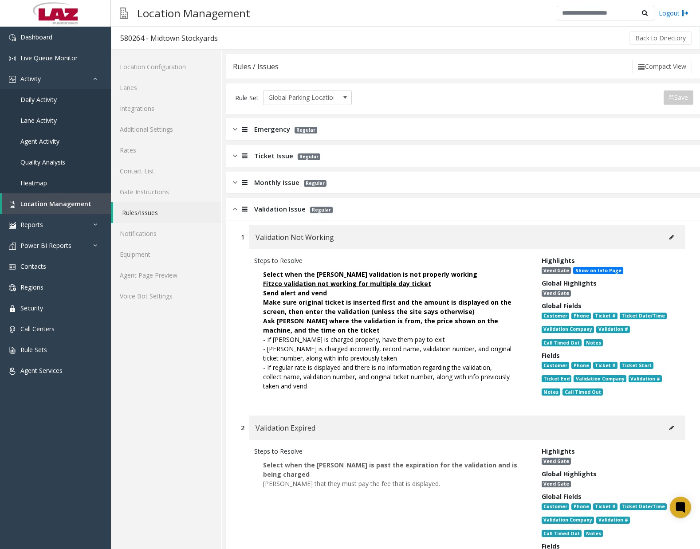
click at [400, 325] on div "Ask [PERSON_NAME] where the validation is from, the price shown on the machine,…" at bounding box center [391, 325] width 256 height 19
click at [665, 235] on button at bounding box center [672, 237] width 14 height 13
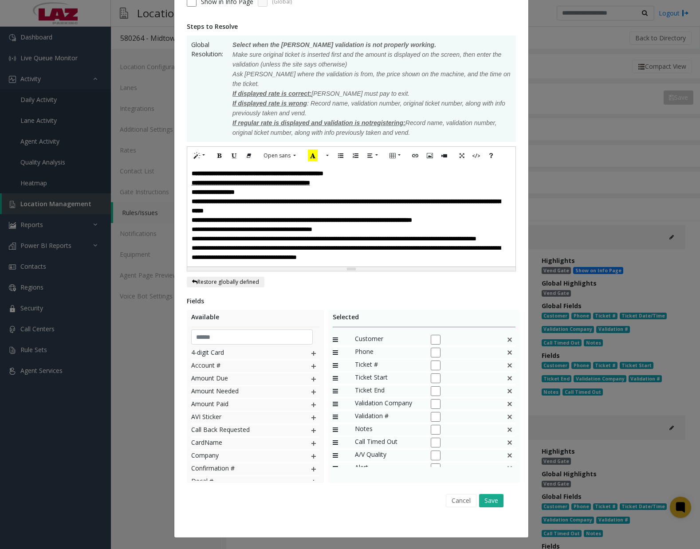
scroll to position [0, 0]
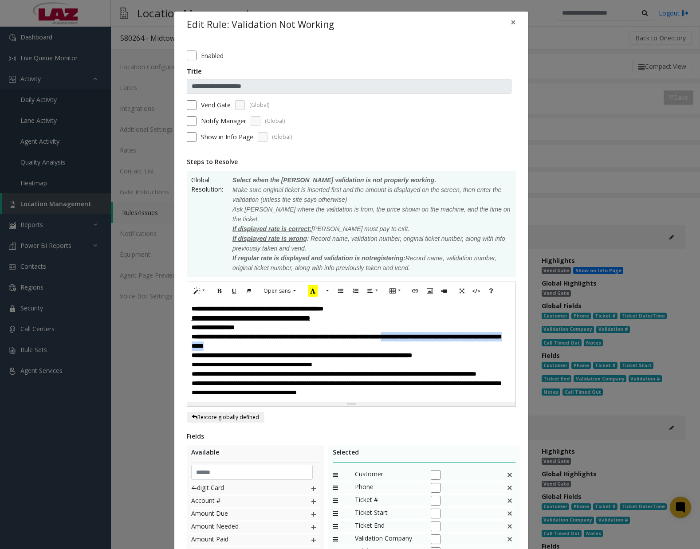
drag, startPoint x: 446, startPoint y: 327, endPoint x: 461, endPoint y: 335, distance: 16.1
click at [461, 335] on div "**********" at bounding box center [351, 341] width 319 height 19
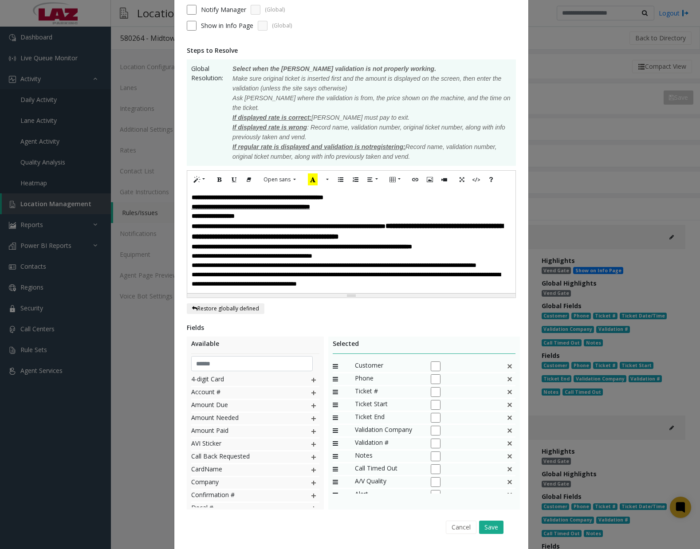
scroll to position [133, 0]
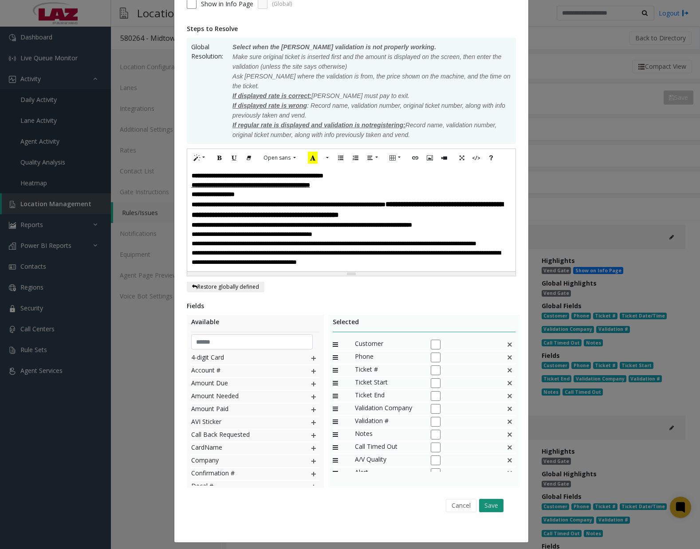
click at [483, 506] on button "Save" at bounding box center [491, 505] width 24 height 13
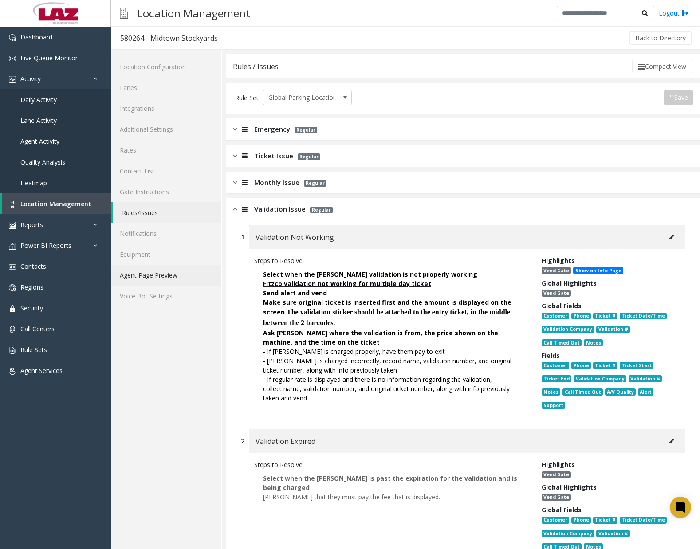
click at [162, 276] on link "Agent Page Preview" at bounding box center [166, 275] width 110 height 21
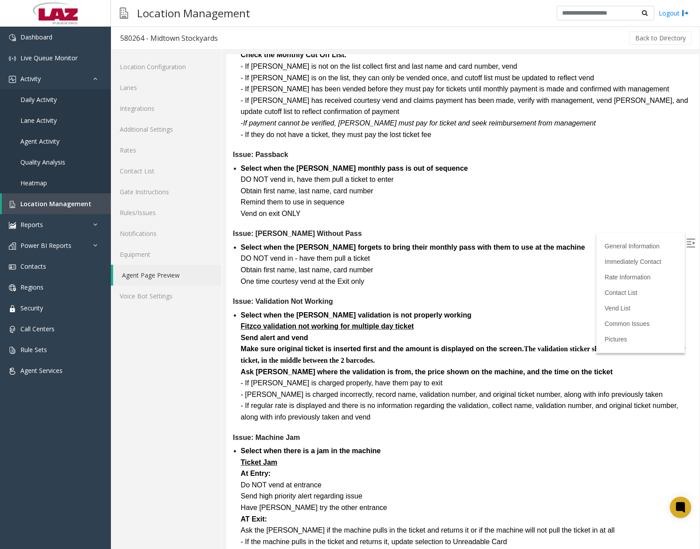
scroll to position [1863, 0]
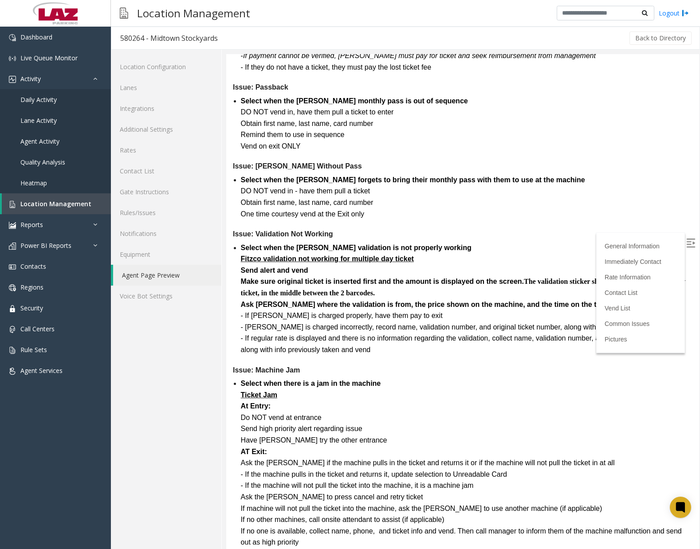
click at [413, 346] on div "- If regular rate is displayed and there is no information regarding the valida…" at bounding box center [467, 344] width 452 height 23
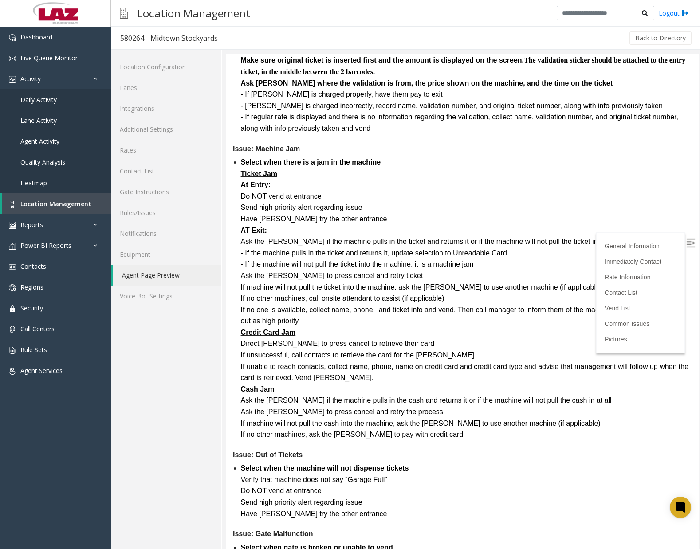
scroll to position [2085, 0]
click at [369, 379] on div "If unable to reach contacts, collect name, phone, name on credit card and credi…" at bounding box center [467, 372] width 452 height 23
click at [148, 216] on link "Rules/Issues" at bounding box center [166, 212] width 110 height 21
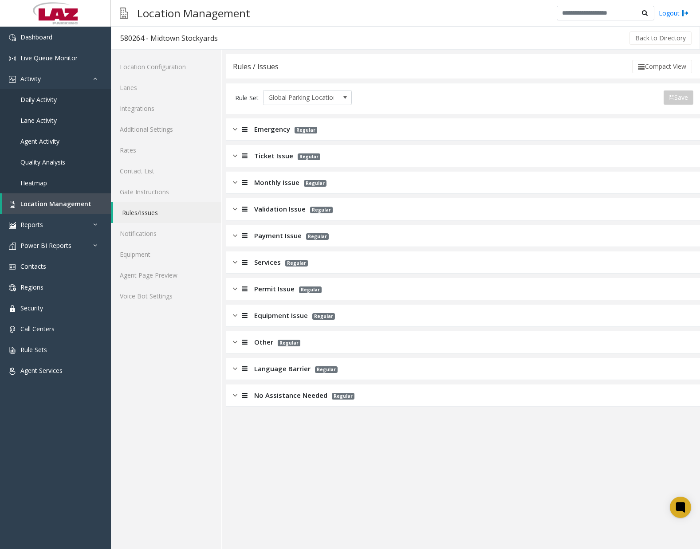
click at [235, 318] on img at bounding box center [235, 316] width 4 height 10
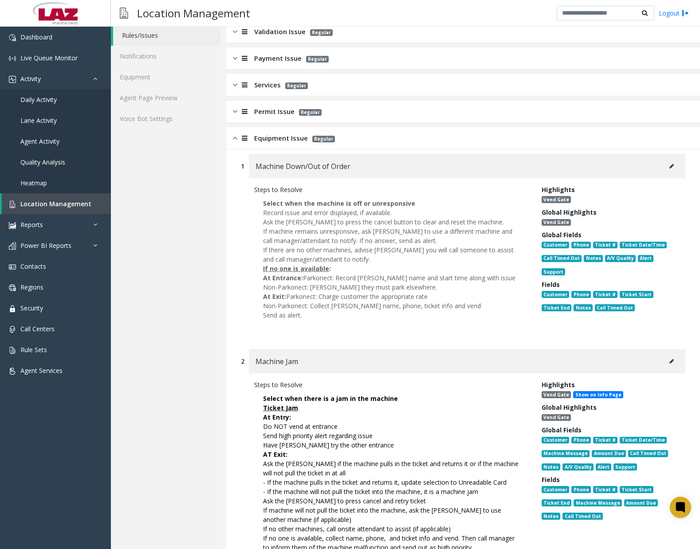
scroll to position [355, 0]
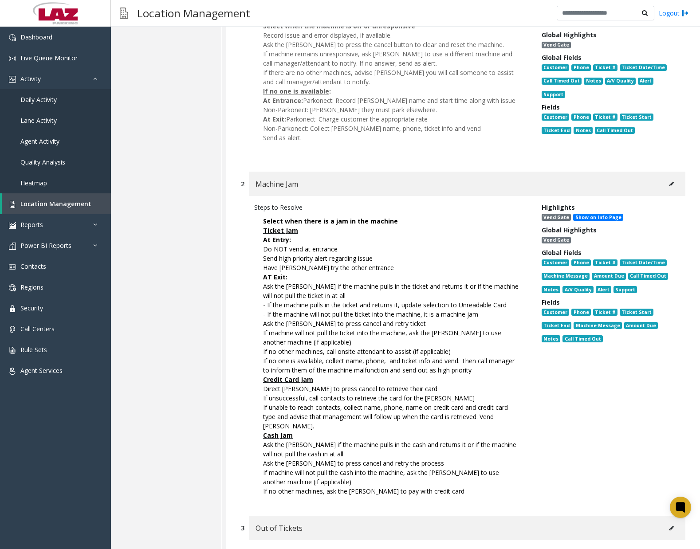
click at [670, 185] on icon at bounding box center [672, 183] width 4 height 5
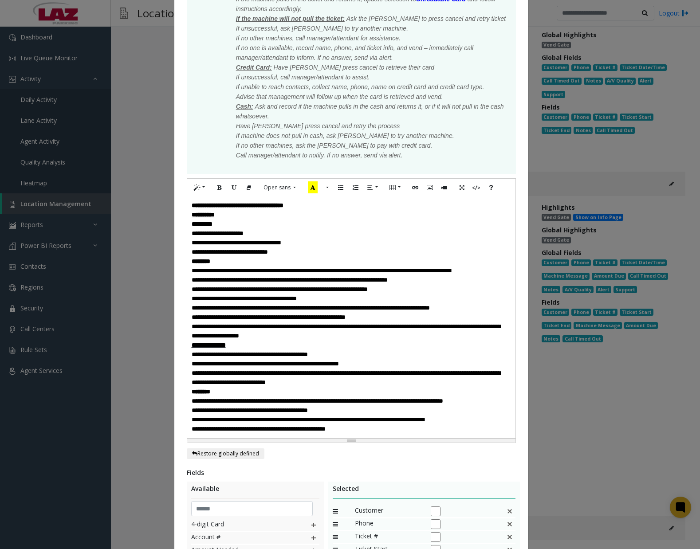
scroll to position [311, 0]
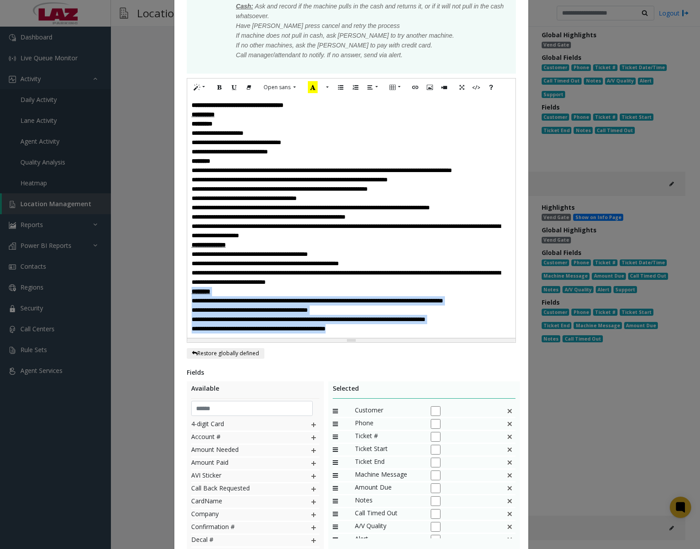
drag, startPoint x: 188, startPoint y: 295, endPoint x: 374, endPoint y: 329, distance: 189.8
click at [374, 329] on div "**********" at bounding box center [351, 217] width 328 height 242
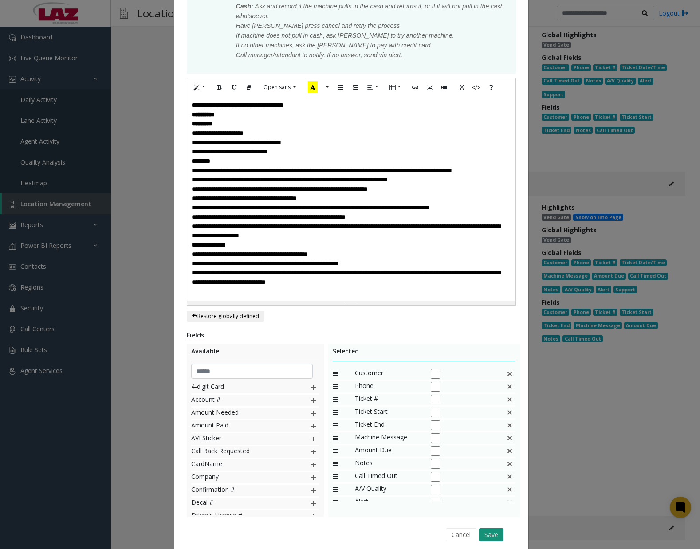
click at [491, 536] on button "Save" at bounding box center [491, 534] width 24 height 13
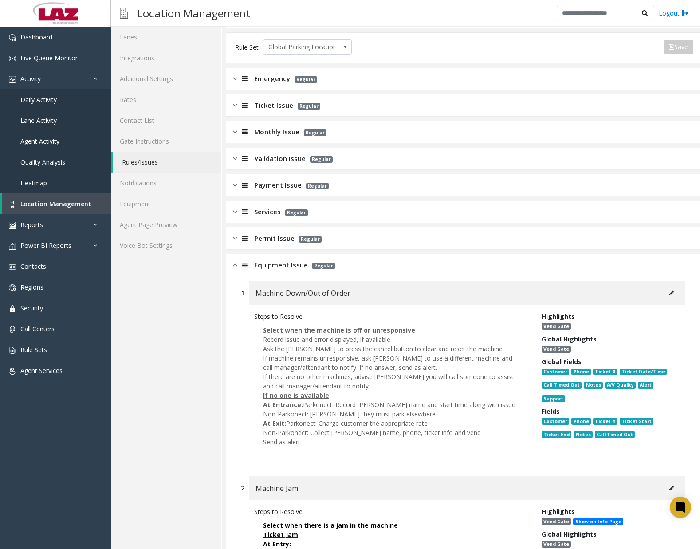
scroll to position [0, 0]
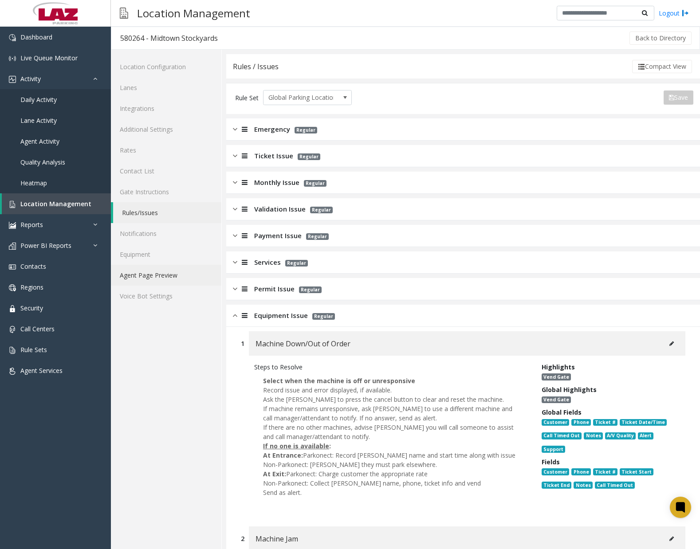
click at [158, 280] on link "Agent Page Preview" at bounding box center [166, 275] width 110 height 21
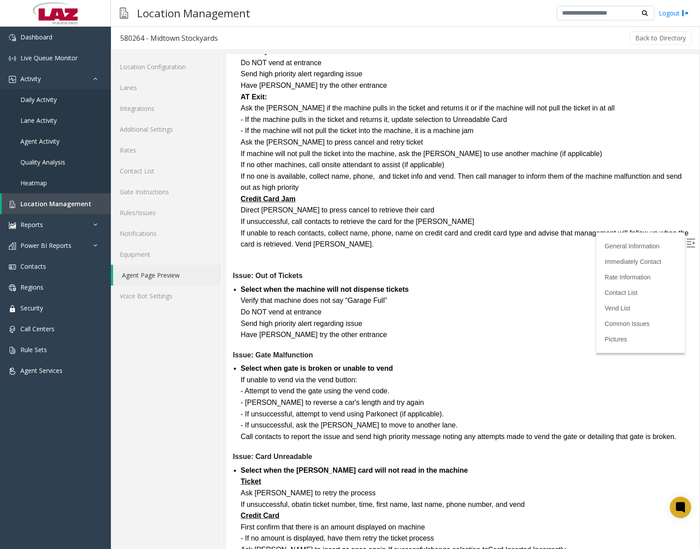
scroll to position [2263, 0]
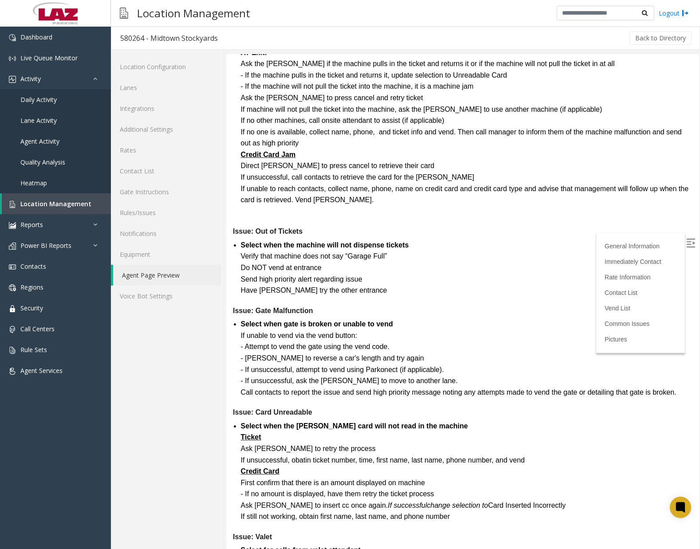
click at [340, 387] on div "Call contacts to report the issue and send high priority message noting any att…" at bounding box center [467, 393] width 452 height 12
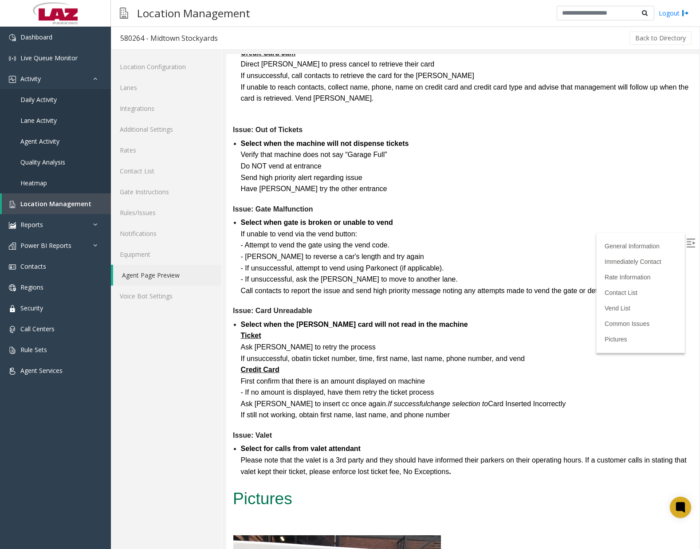
scroll to position [2352, 0]
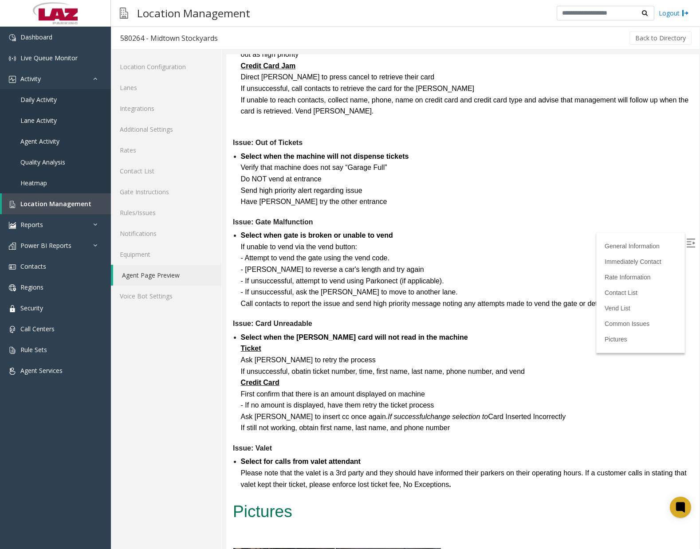
click at [393, 453] on dt "Issue: Valet" at bounding box center [463, 449] width 460 height 12
click at [464, 394] on div "First confirm that there is an amount displayed on machine" at bounding box center [467, 395] width 452 height 12
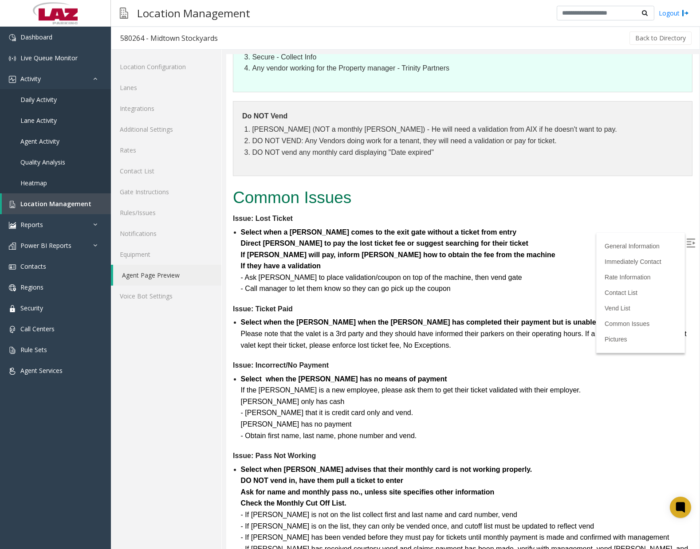
scroll to position [1342, 0]
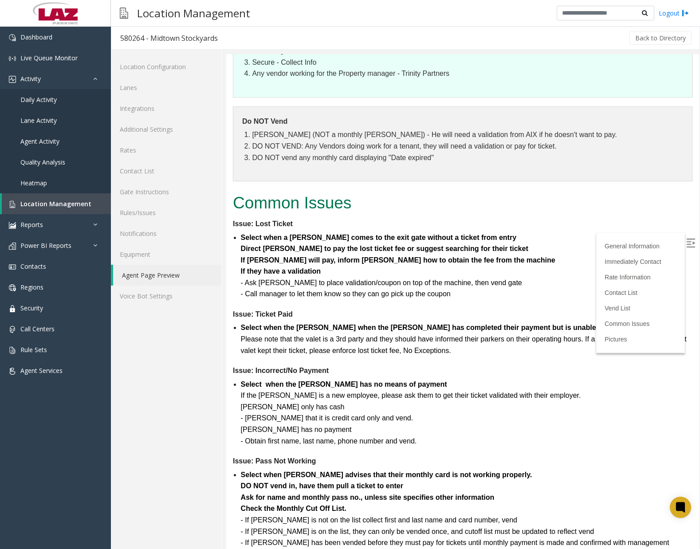
click at [442, 392] on div "If the [PERSON_NAME] is a new employee, please ask them to get their ticket val…" at bounding box center [467, 396] width 452 height 12
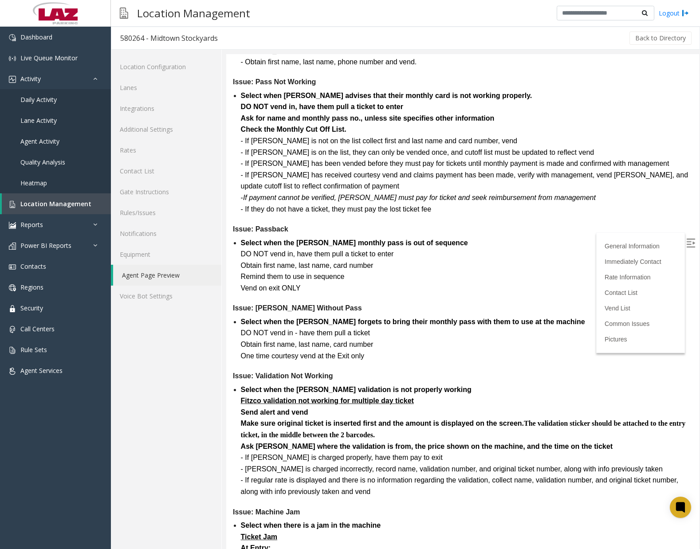
scroll to position [1697, 0]
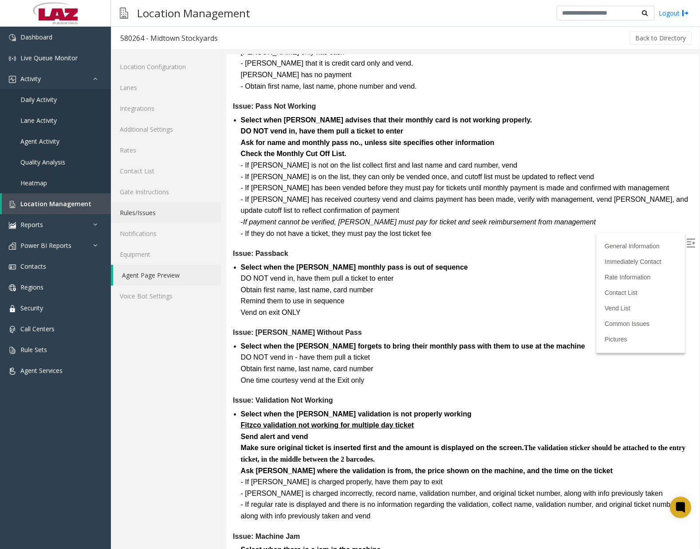
click at [142, 209] on link "Rules/Issues" at bounding box center [166, 212] width 110 height 21
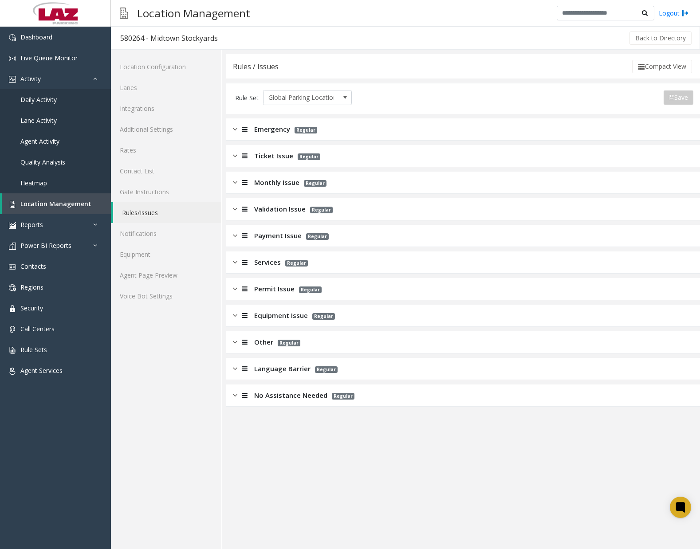
click at [236, 211] on img at bounding box center [235, 209] width 4 height 10
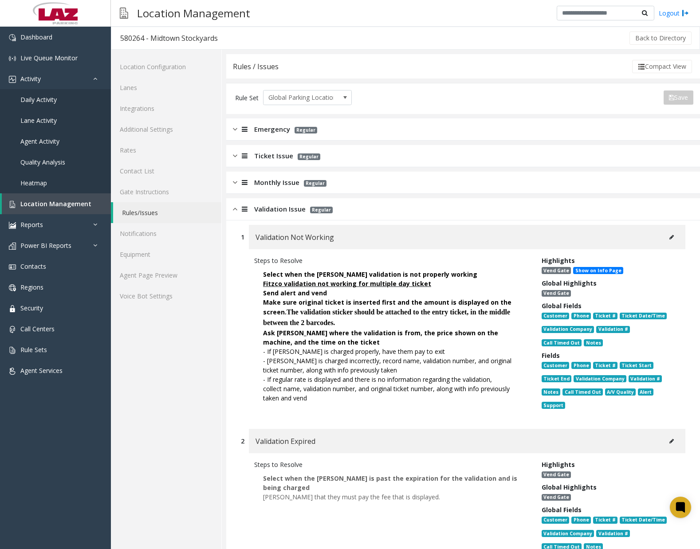
click at [670, 238] on icon at bounding box center [672, 237] width 4 height 5
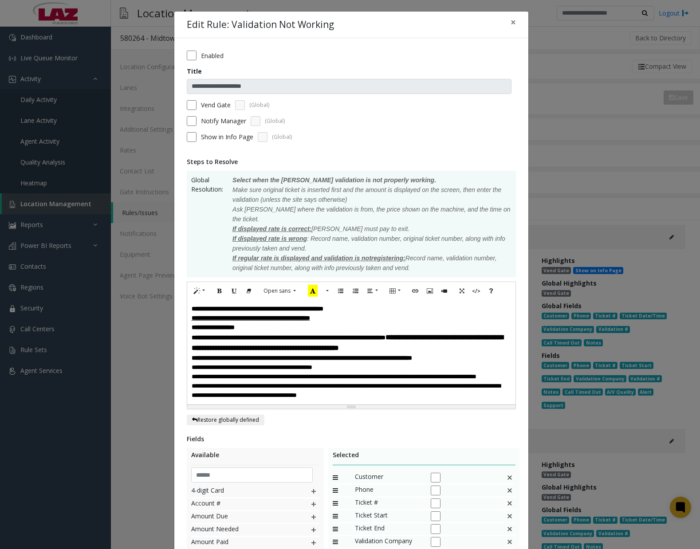
click at [386, 335] on font "**********" at bounding box center [289, 338] width 194 height 6
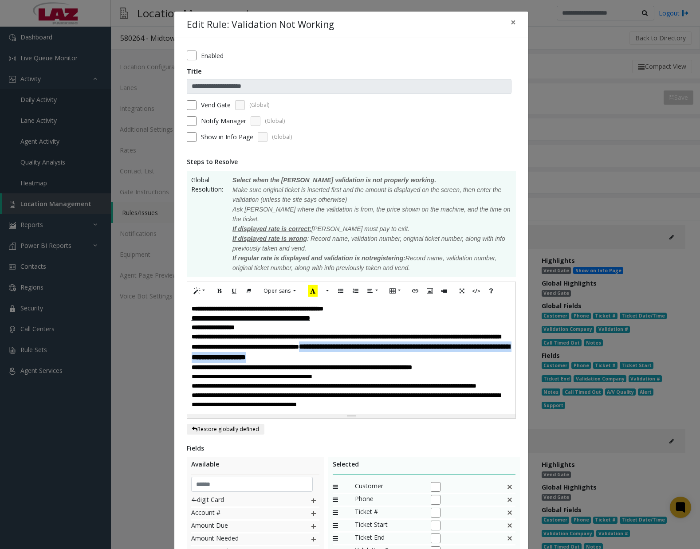
drag, startPoint x: 454, startPoint y: 339, endPoint x: 458, endPoint y: 347, distance: 9.9
click at [458, 347] on div "**********" at bounding box center [351, 347] width 319 height 31
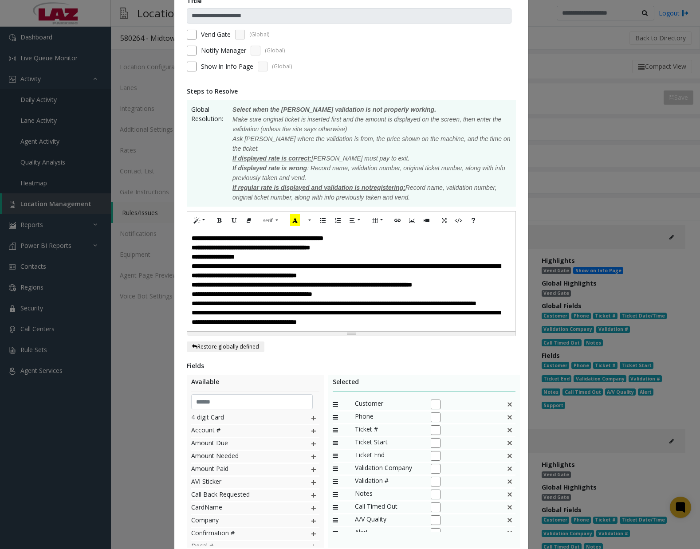
scroll to position [135, 0]
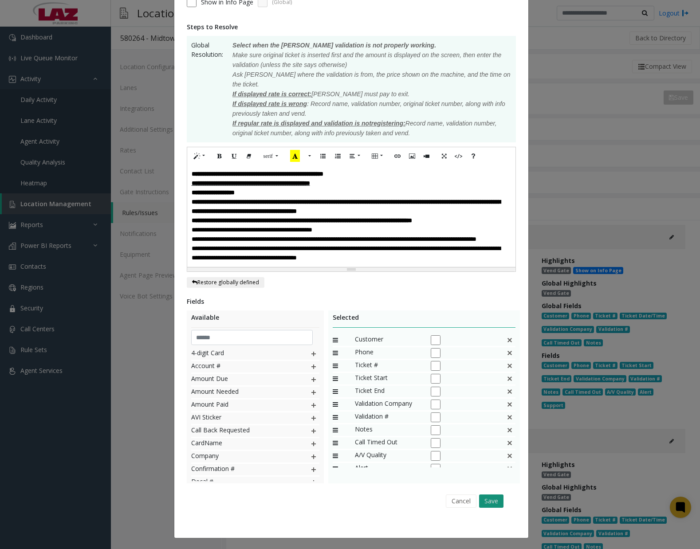
click at [488, 497] on button "Save" at bounding box center [491, 501] width 24 height 13
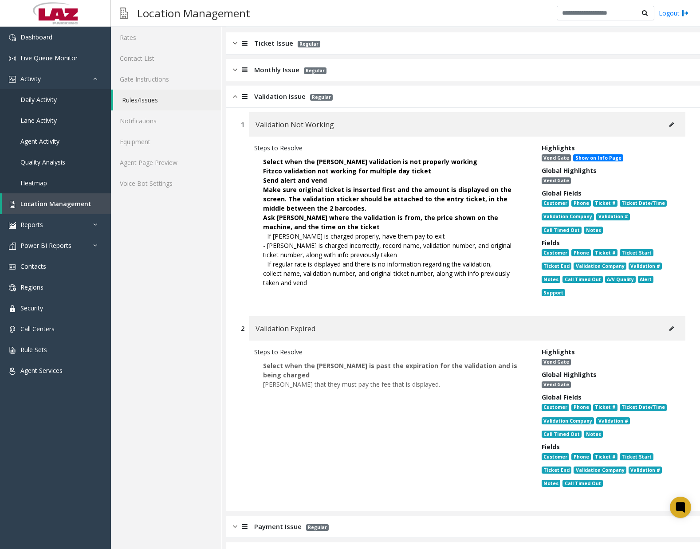
scroll to position [0, 0]
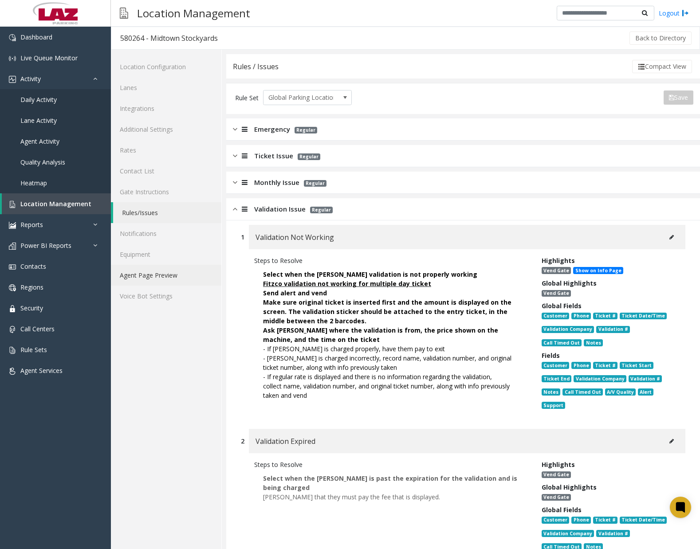
click at [166, 276] on link "Agent Page Preview" at bounding box center [166, 275] width 110 height 21
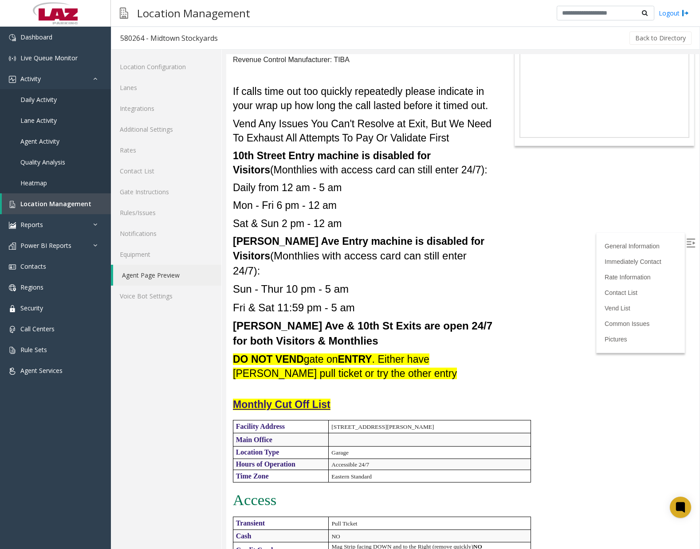
scroll to position [44, 0]
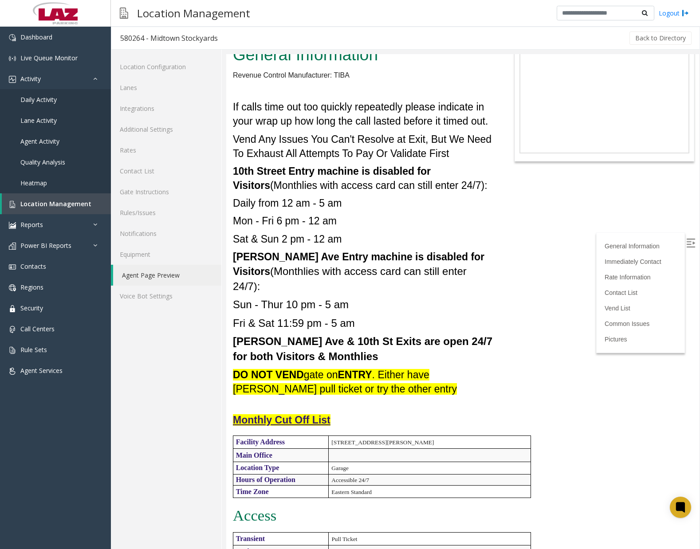
click at [410, 207] on h4 "Daily from 12 am - 5 am" at bounding box center [364, 203] width 263 height 14
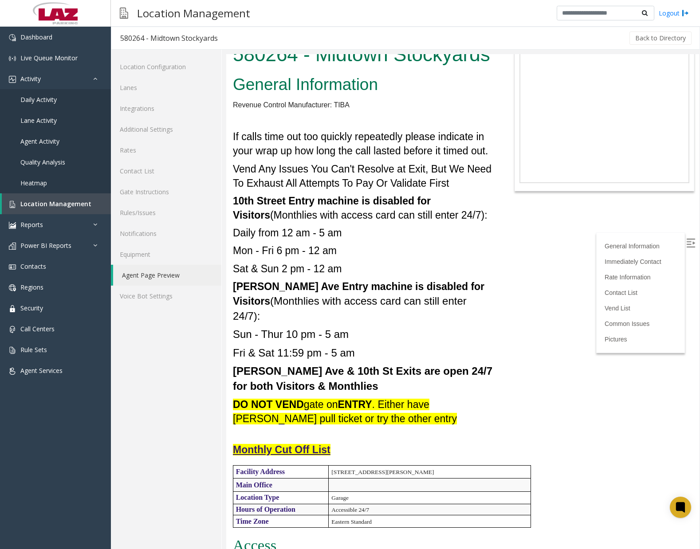
scroll to position [0, 0]
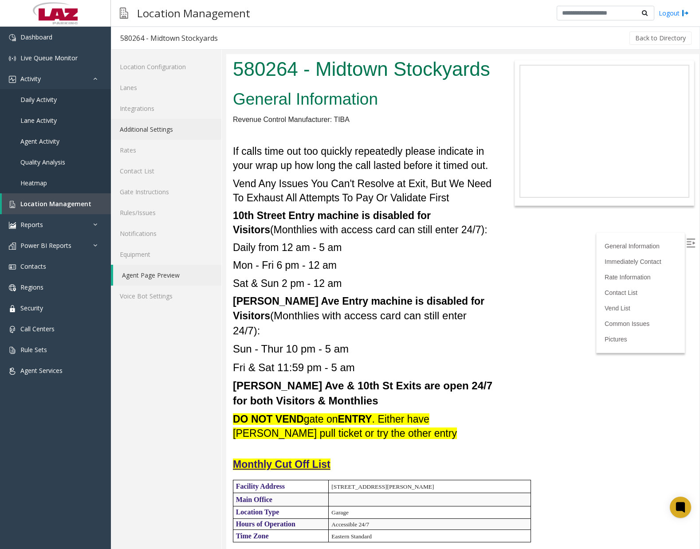
click at [155, 133] on link "Additional Settings" at bounding box center [166, 129] width 110 height 21
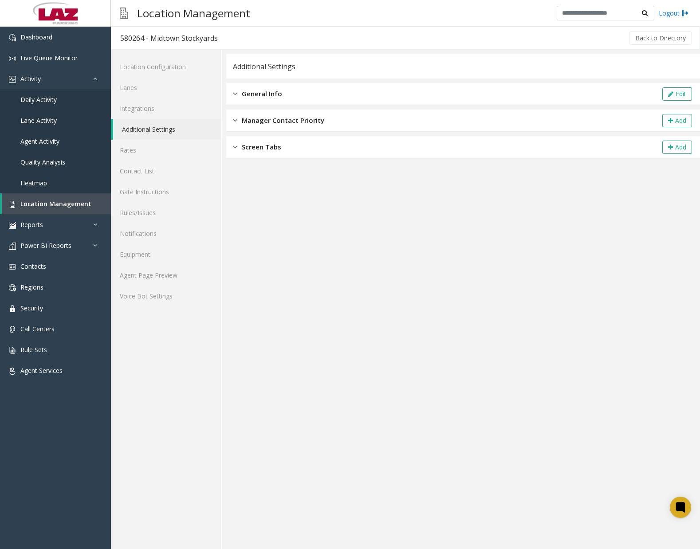
click at [286, 94] on div "General Info Edit" at bounding box center [463, 94] width 474 height 22
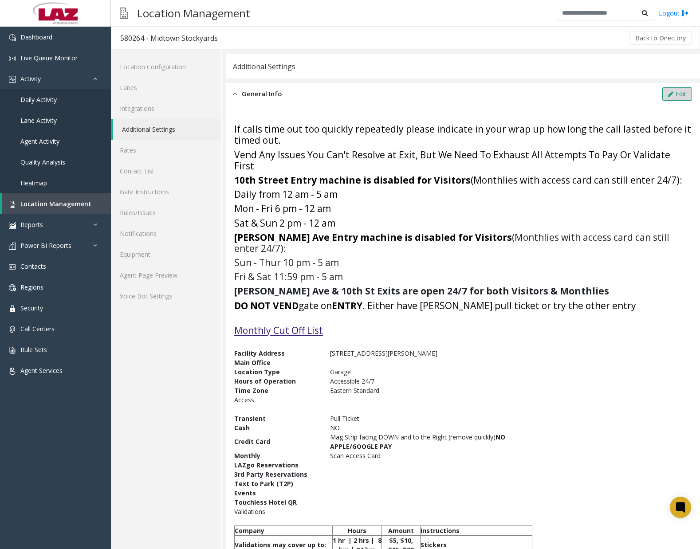
click at [662, 98] on button "Edit" at bounding box center [677, 93] width 30 height 13
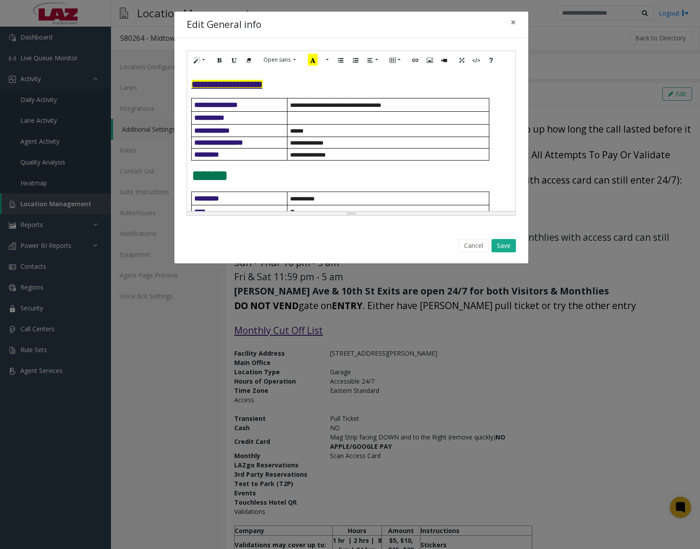
scroll to position [222, 0]
drag, startPoint x: 338, startPoint y: 165, endPoint x: 292, endPoint y: 166, distance: 45.7
click at [292, 147] on p "**********" at bounding box center [389, 143] width 199 height 8
paste div
click at [501, 240] on button "Save" at bounding box center [504, 245] width 24 height 13
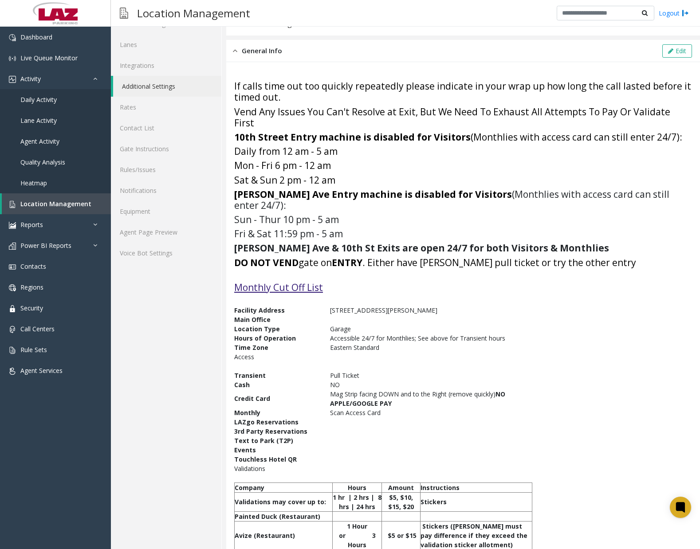
scroll to position [0, 0]
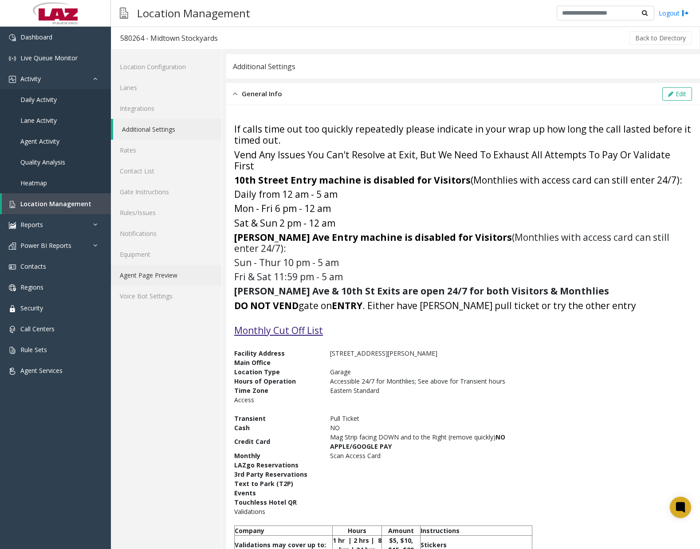
click at [185, 276] on link "Agent Page Preview" at bounding box center [166, 275] width 110 height 21
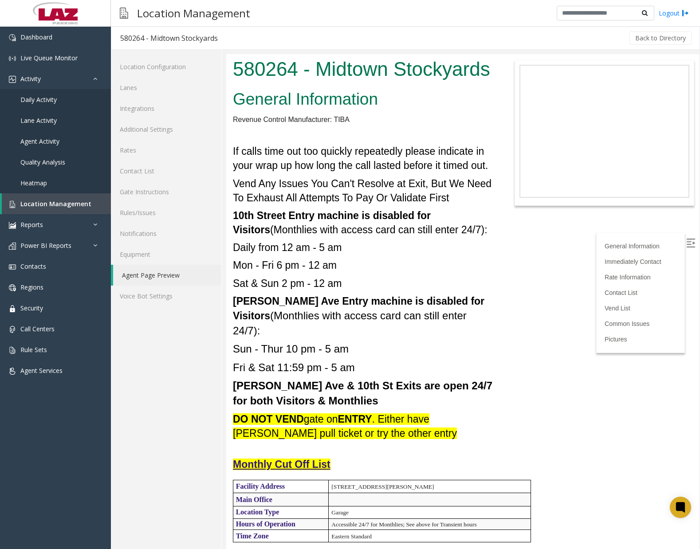
click at [336, 109] on h2 "General Information" at bounding box center [364, 99] width 263 height 23
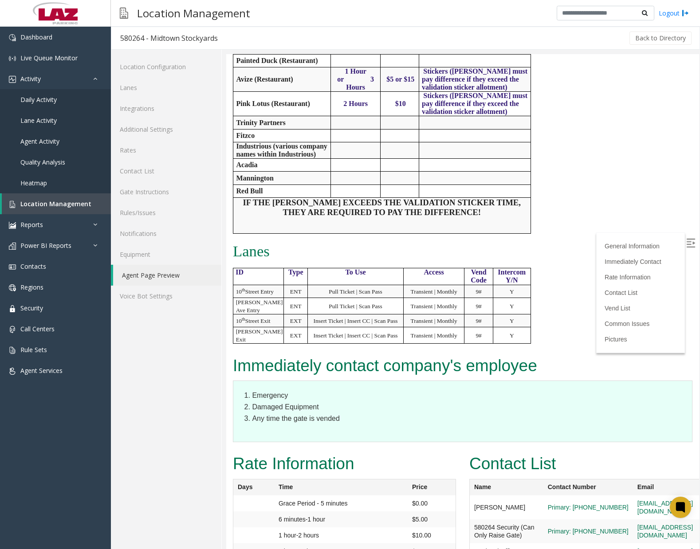
scroll to position [710, 0]
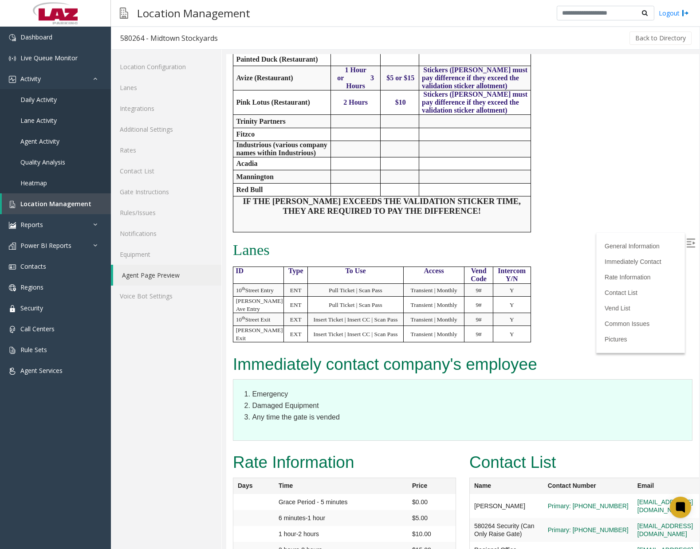
drag, startPoint x: 399, startPoint y: 268, endPoint x: 412, endPoint y: 268, distance: 12.4
click at [399, 268] on p "To Use" at bounding box center [355, 271] width 95 height 8
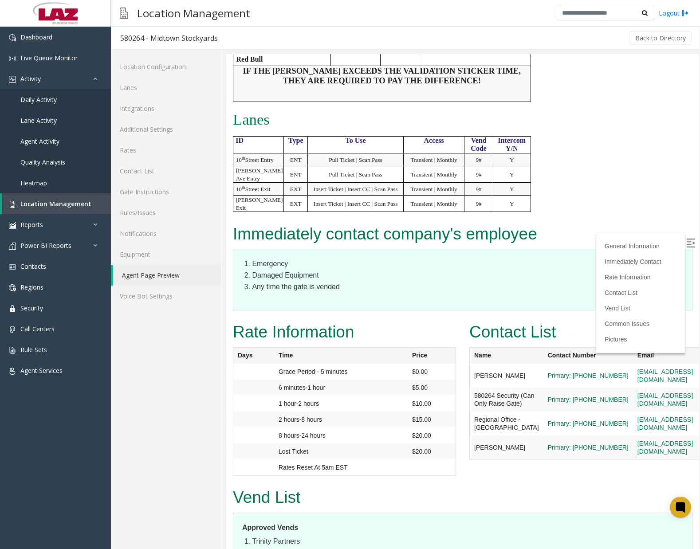
scroll to position [843, 0]
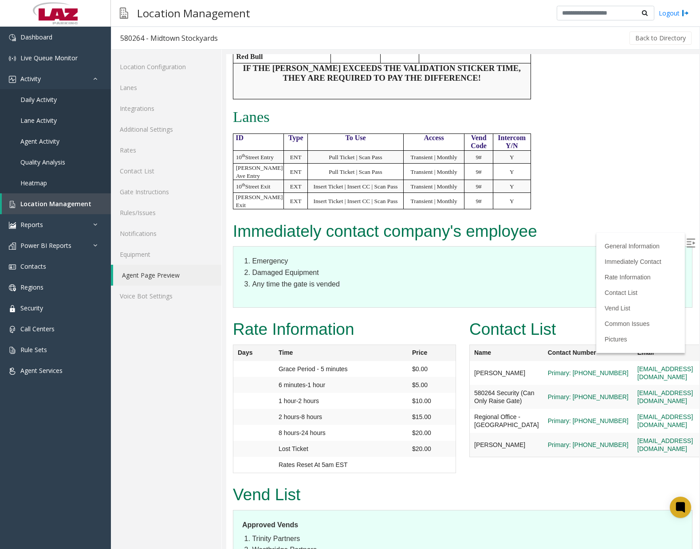
click at [389, 229] on h2 "Immediately contact company's employee" at bounding box center [463, 231] width 460 height 23
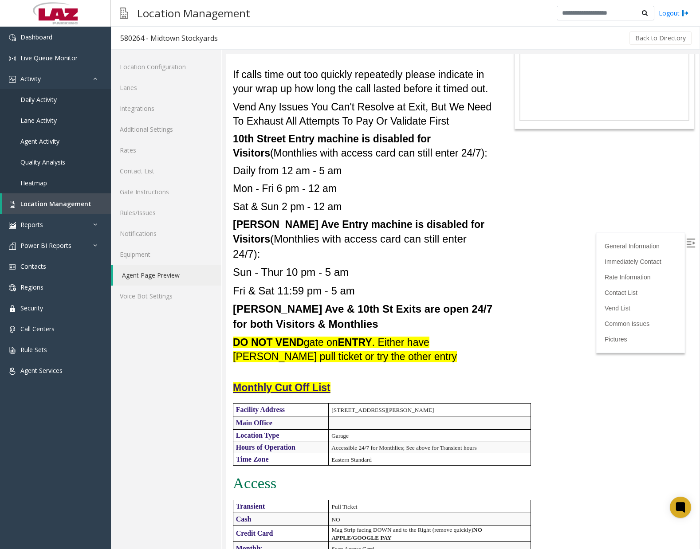
scroll to position [0, 0]
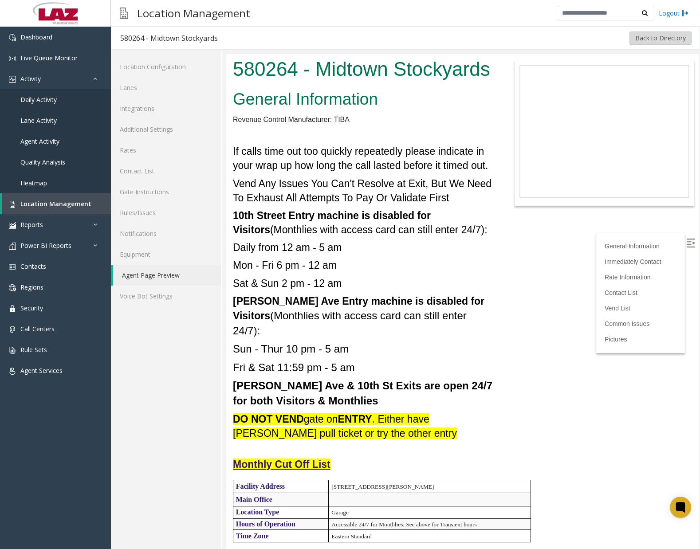
click at [654, 43] on button "Back to Directory" at bounding box center [661, 38] width 62 height 13
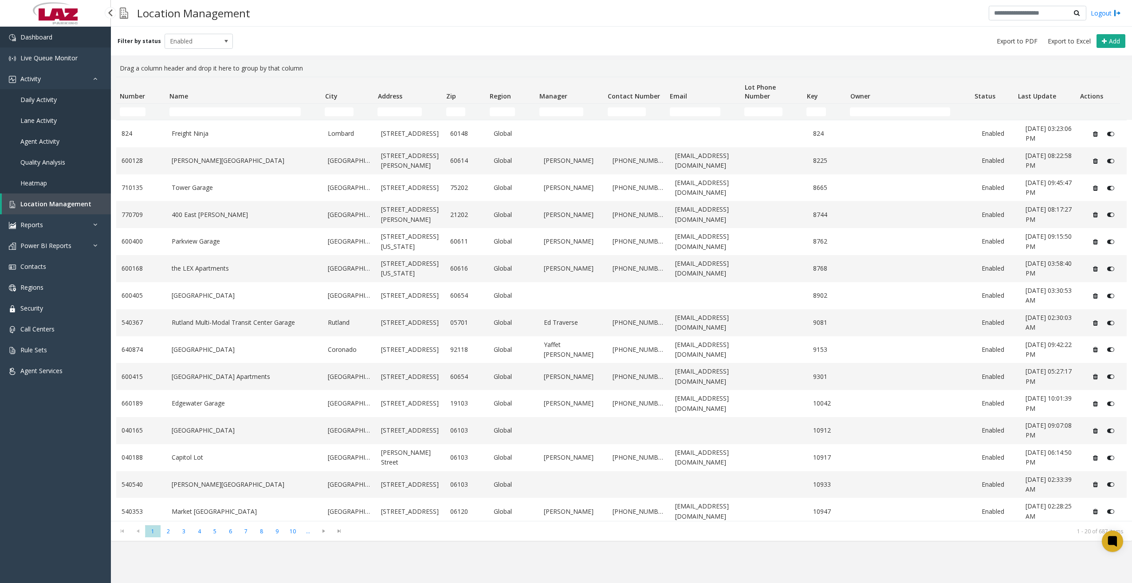
click at [73, 41] on link "Dashboard" at bounding box center [55, 37] width 111 height 21
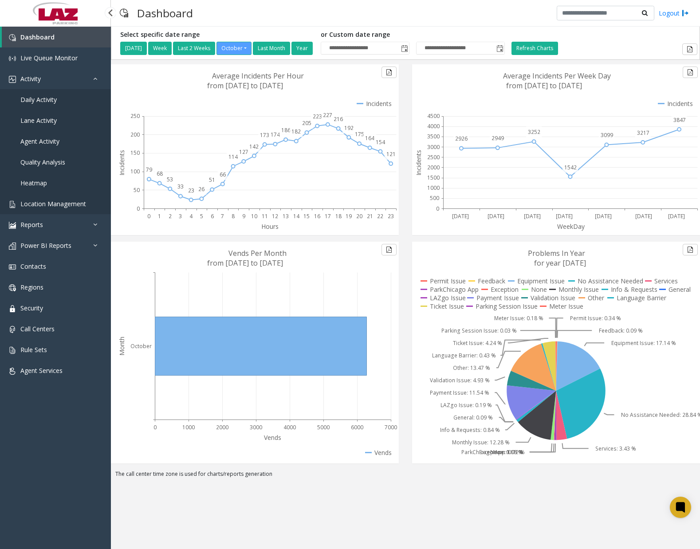
click at [45, 201] on span "Location Management" at bounding box center [53, 204] width 66 height 8
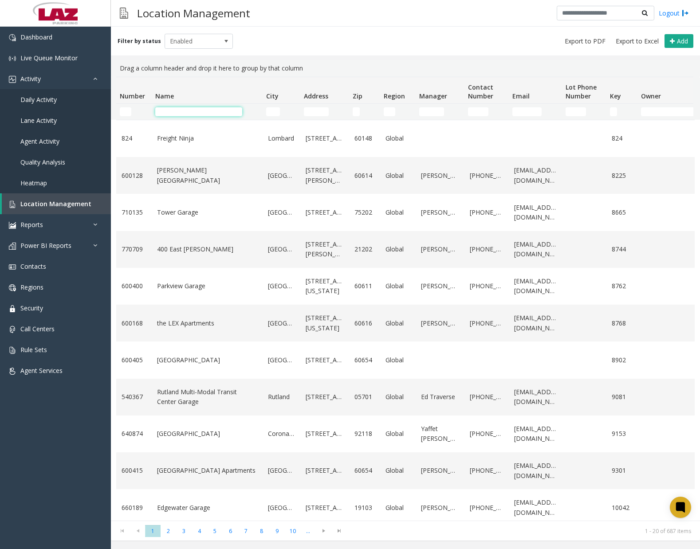
click at [213, 113] on input "Name Filter" at bounding box center [198, 111] width 87 height 9
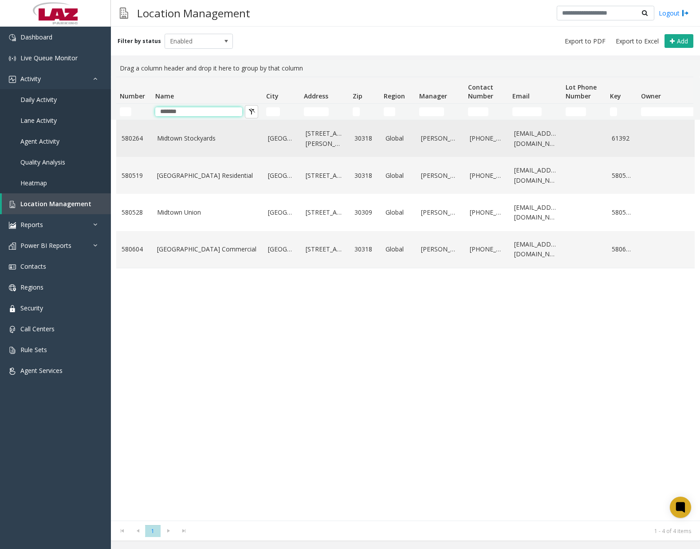
type input "*******"
click at [196, 144] on td "Midtown Stockyards" at bounding box center [207, 138] width 111 height 37
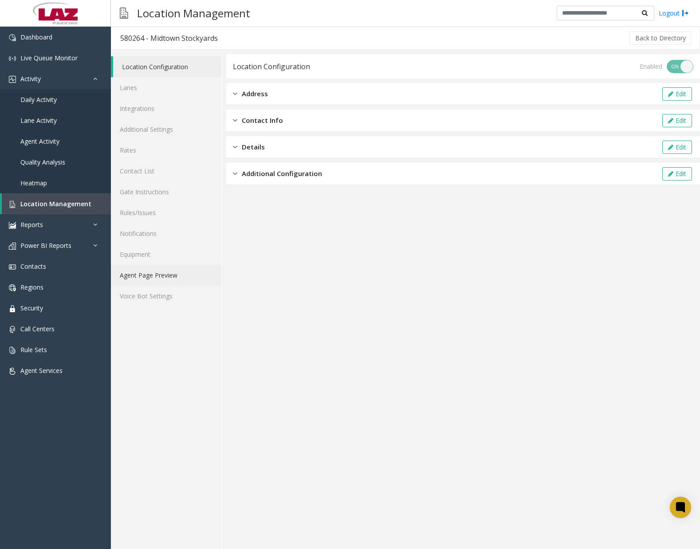
click at [142, 270] on link "Agent Page Preview" at bounding box center [166, 275] width 110 height 21
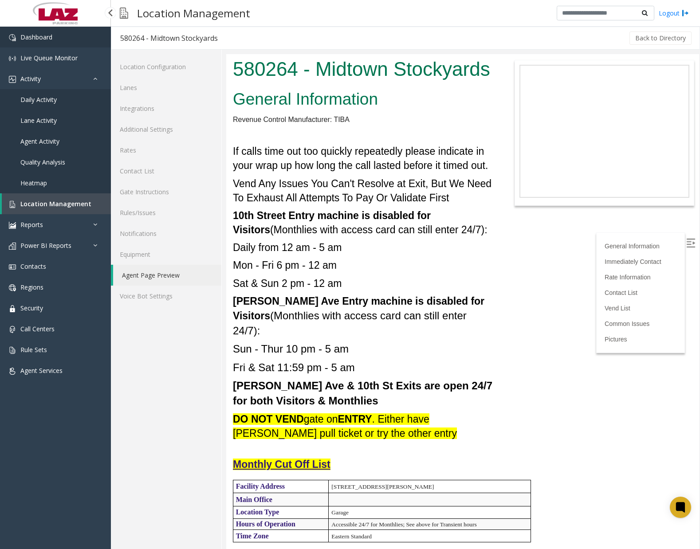
click at [45, 40] on span "Dashboard" at bounding box center [36, 37] width 32 height 8
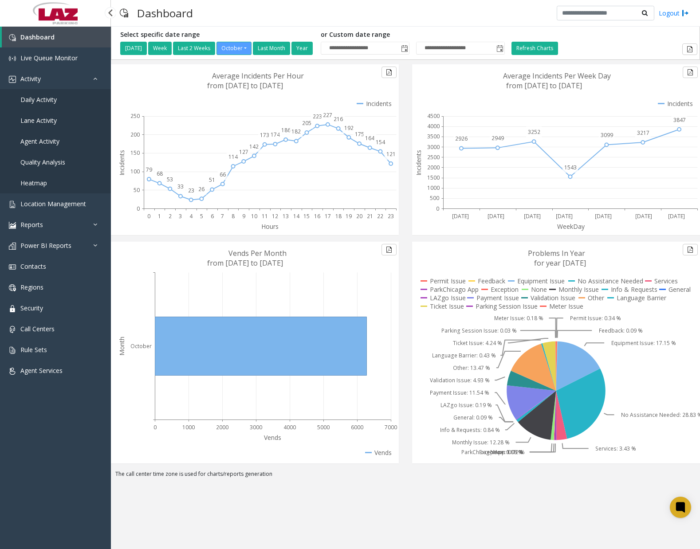
click at [48, 98] on span "Daily Activity" at bounding box center [38, 99] width 36 height 8
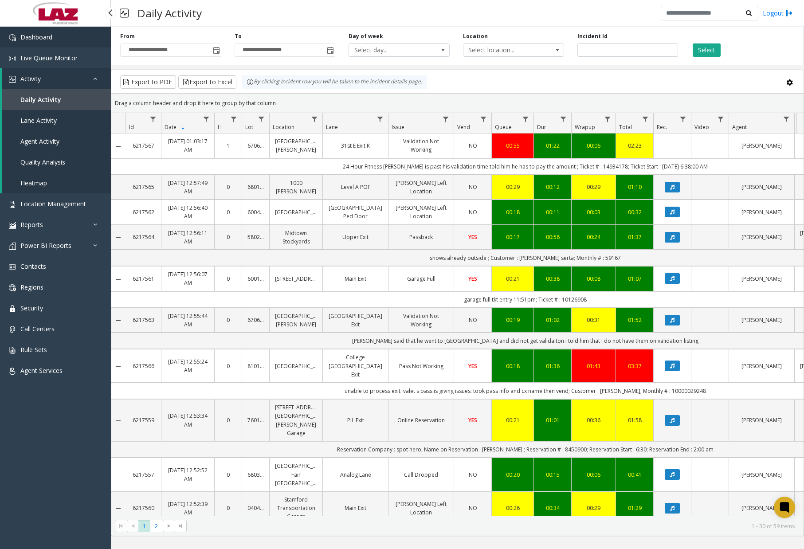
click at [52, 38] on span "Dashboard" at bounding box center [36, 37] width 32 height 8
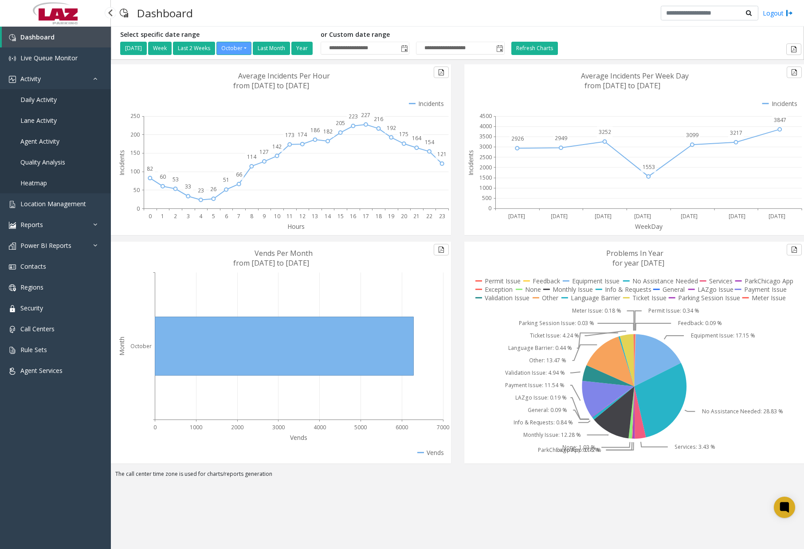
click at [50, 103] on span "Daily Activity" at bounding box center [38, 99] width 36 height 8
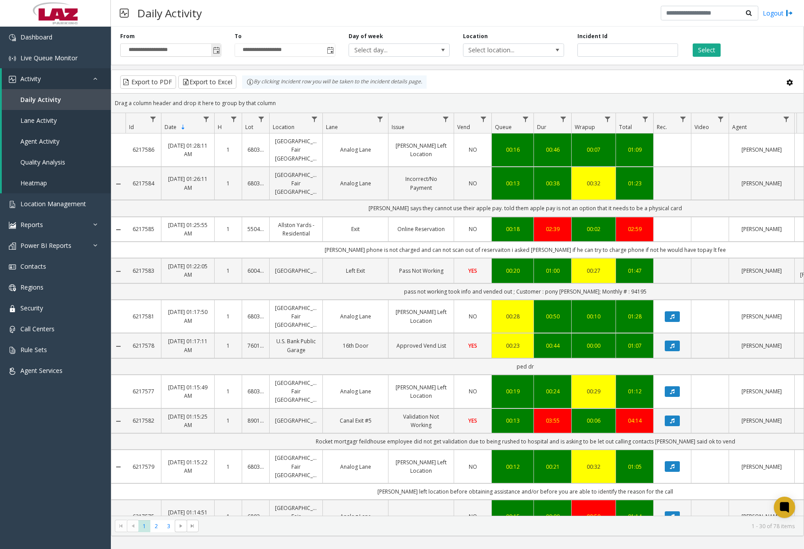
click at [214, 51] on span "Toggle popup" at bounding box center [216, 50] width 7 height 7
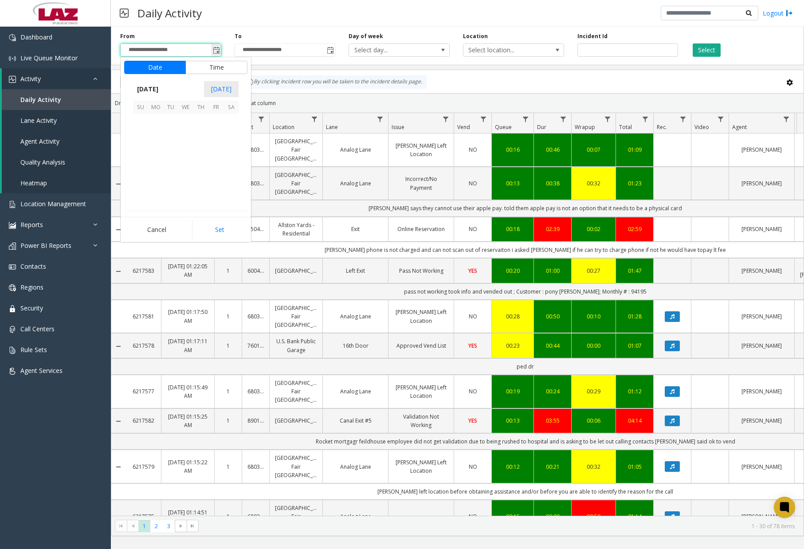
scroll to position [159348, 0]
click at [169, 137] on span "7" at bounding box center [170, 136] width 15 height 15
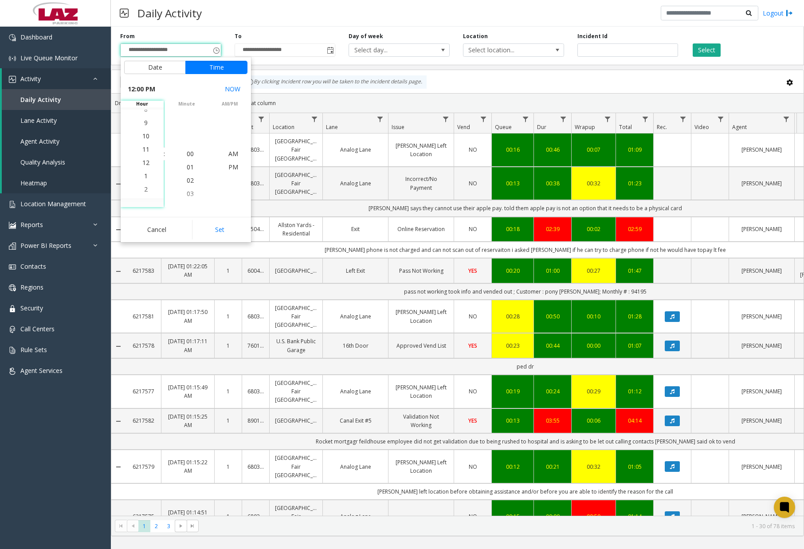
scroll to position [13, 0]
click at [142, 139] on span "11" at bounding box center [145, 140] width 7 height 8
click at [187, 150] on span "00" at bounding box center [190, 154] width 7 height 8
click at [187, 153] on span "00" at bounding box center [190, 154] width 7 height 8
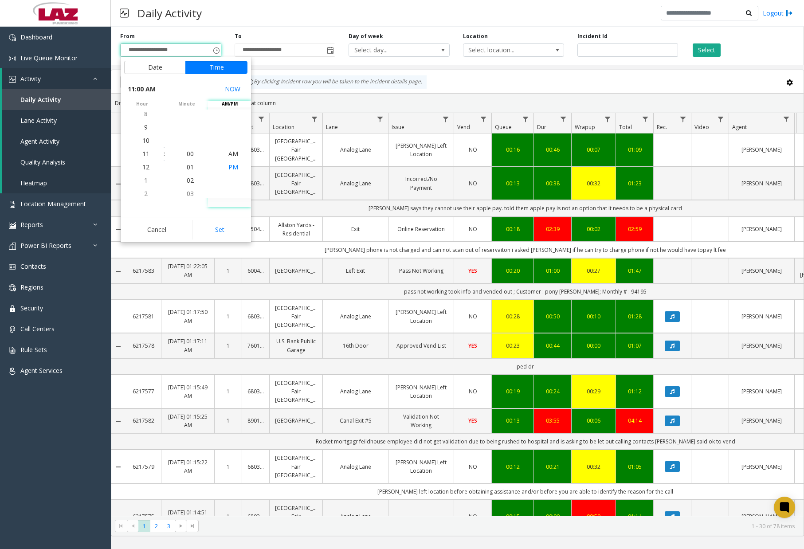
click at [230, 168] on span "PM" at bounding box center [234, 167] width 10 height 8
click at [221, 228] on button "Set" at bounding box center [220, 230] width 56 height 20
type input "**********"
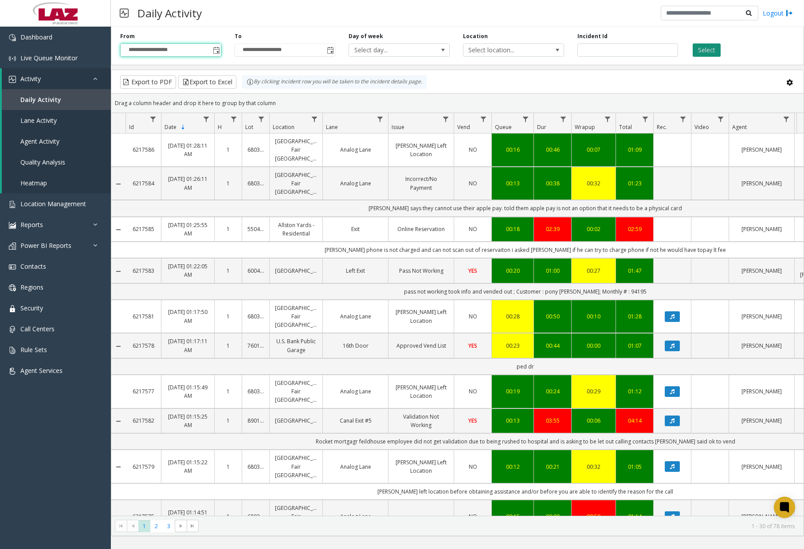
click at [700, 51] on button "Select" at bounding box center [707, 49] width 28 height 13
click at [313, 117] on span "Data table" at bounding box center [314, 119] width 7 height 7
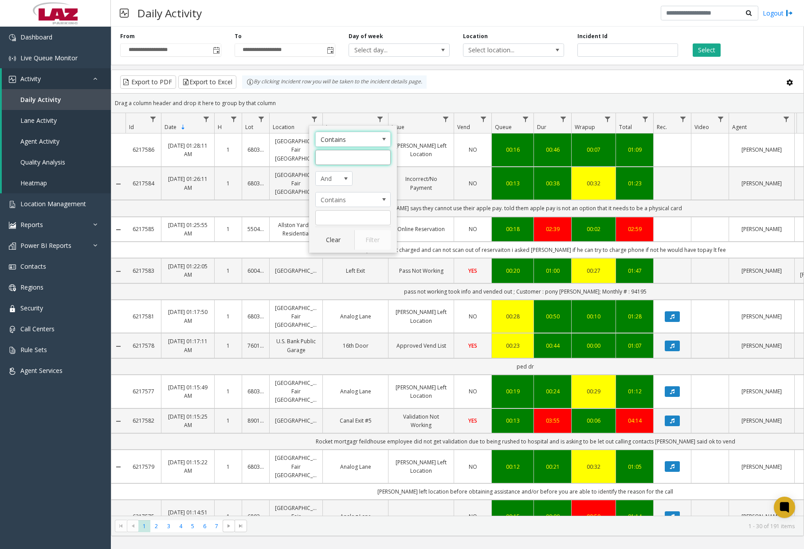
click at [339, 158] on input "Location Filter" at bounding box center [352, 157] width 75 height 15
type input "******"
click at [370, 236] on button "Filter" at bounding box center [373, 240] width 36 height 20
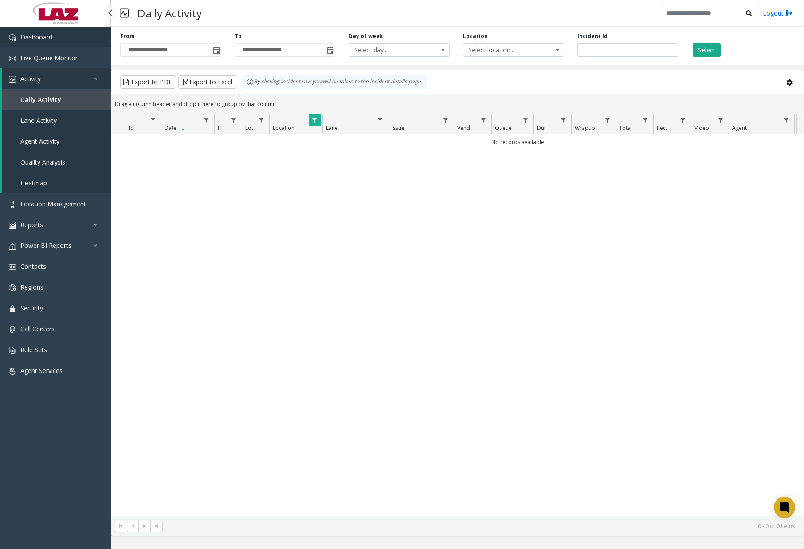
click at [38, 34] on span "Dashboard" at bounding box center [36, 37] width 32 height 8
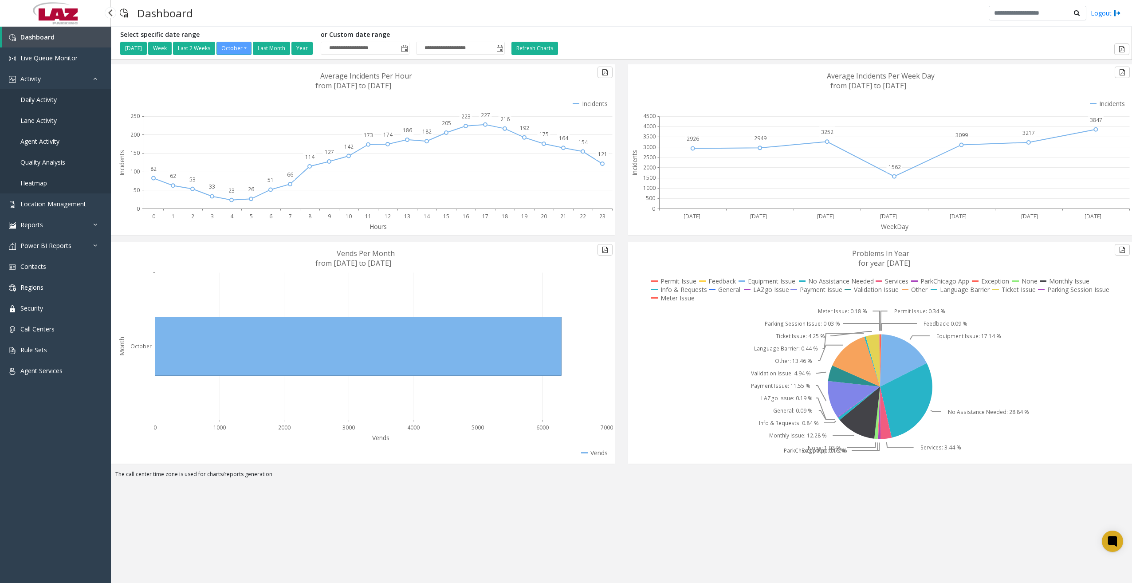
click at [53, 99] on span "Daily Activity" at bounding box center [38, 99] width 36 height 8
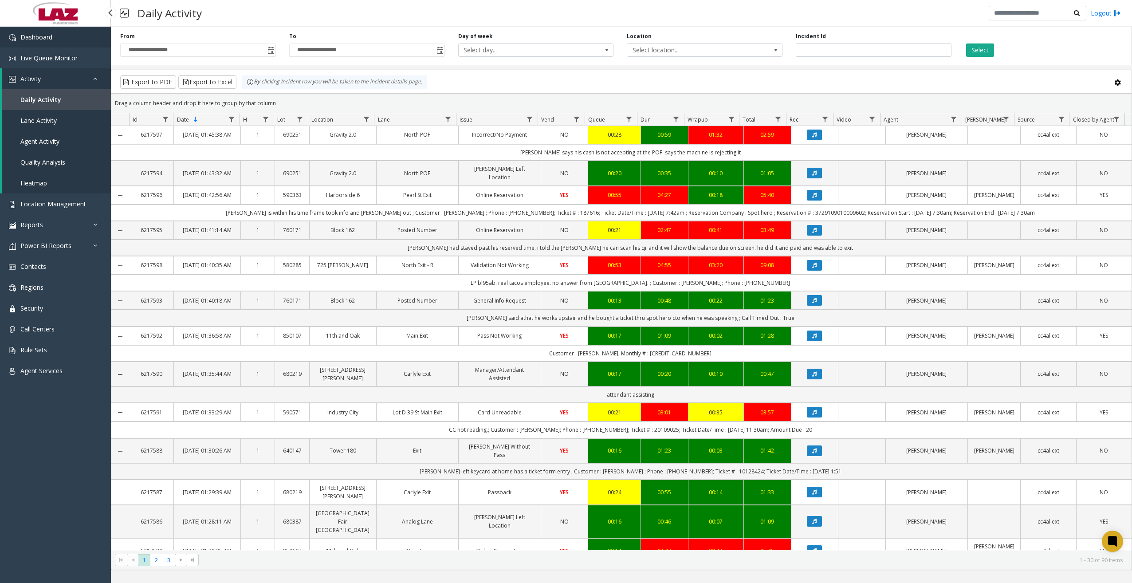
click at [46, 36] on span "Dashboard" at bounding box center [36, 37] width 32 height 8
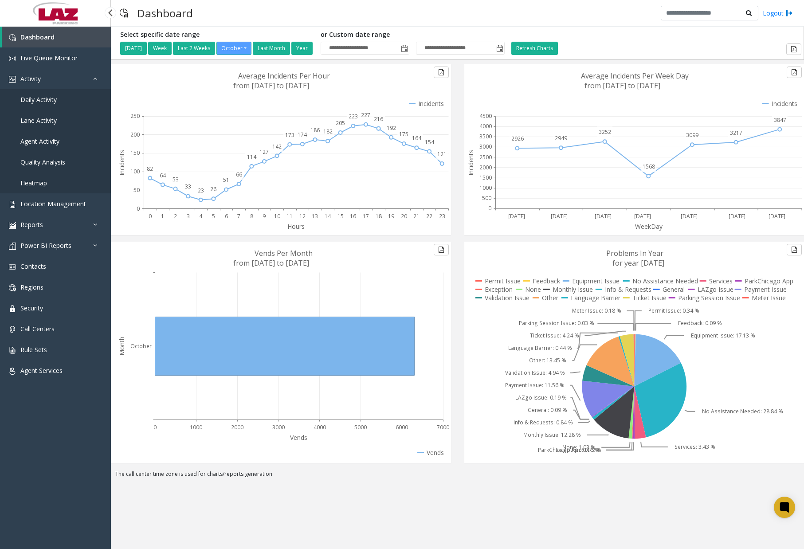
click at [50, 102] on span "Daily Activity" at bounding box center [38, 99] width 36 height 8
